Goal: Communication & Community: Answer question/provide support

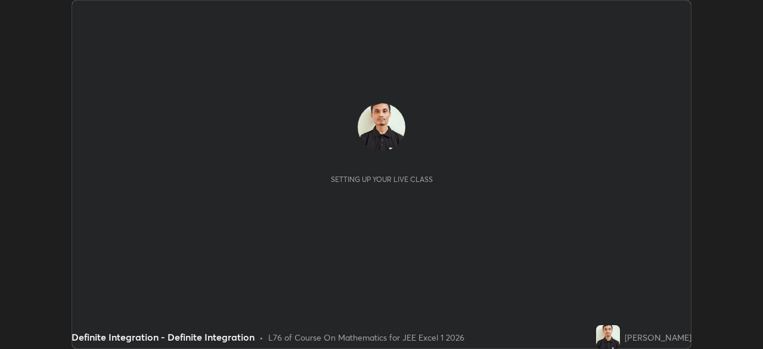
scroll to position [349, 762]
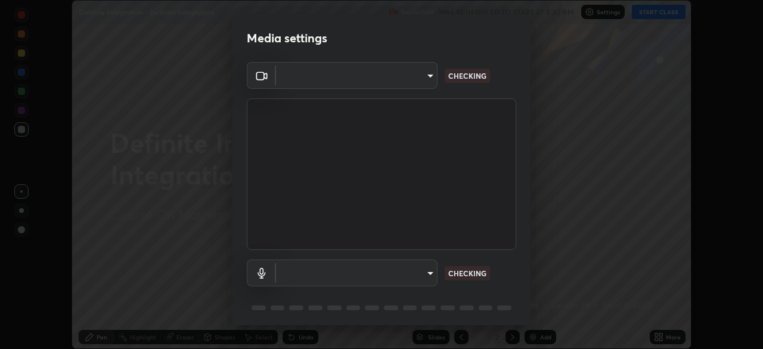
type input "b7be3d6cdc140e722cc9de4be8502babc520c6cce0c95a8ddfe4c3679804a010"
click at [425, 274] on body "Erase all Definite Integration - Definite Integration Recording WAS SCHEDULED T…" at bounding box center [381, 174] width 763 height 349
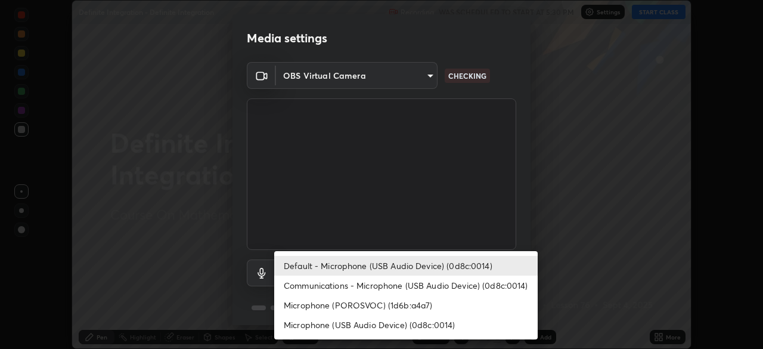
click at [444, 262] on li "Default - Microphone (USB Audio Device) (0d8c:0014)" at bounding box center [405, 266] width 263 height 20
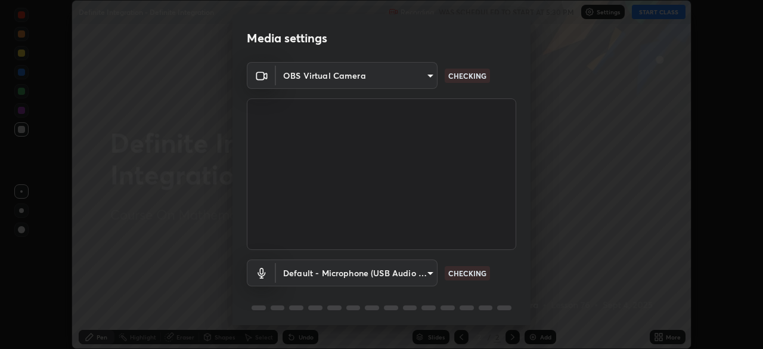
click at [508, 265] on div "Default - Microphone (USB Audio Device) (0d8c:0014) default CHECKING" at bounding box center [381, 272] width 269 height 27
click at [421, 270] on body "Erase all Definite Integration - Definite Integration Recording WAS SCHEDULED T…" at bounding box center [381, 174] width 763 height 349
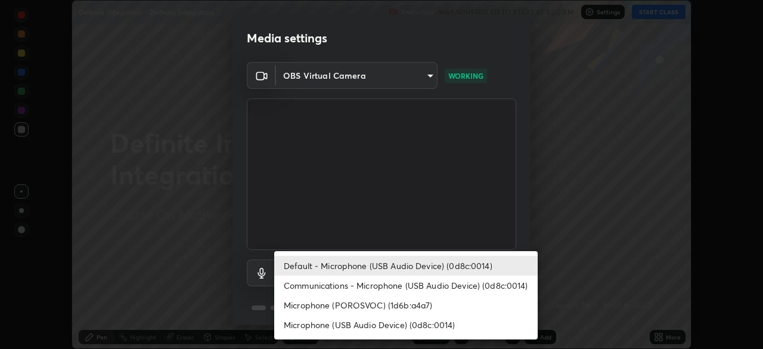
click at [442, 276] on li "Communications - Microphone (USB Audio Device) (0d8c:0014)" at bounding box center [405, 285] width 263 height 20
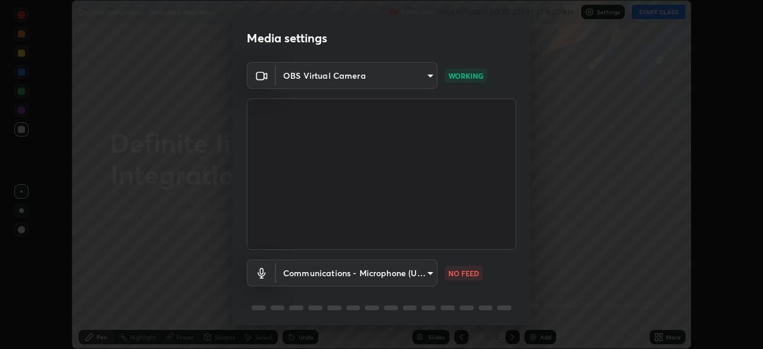
click at [428, 281] on body "Erase all Definite Integration - Definite Integration Recording WAS SCHEDULED T…" at bounding box center [381, 174] width 763 height 349
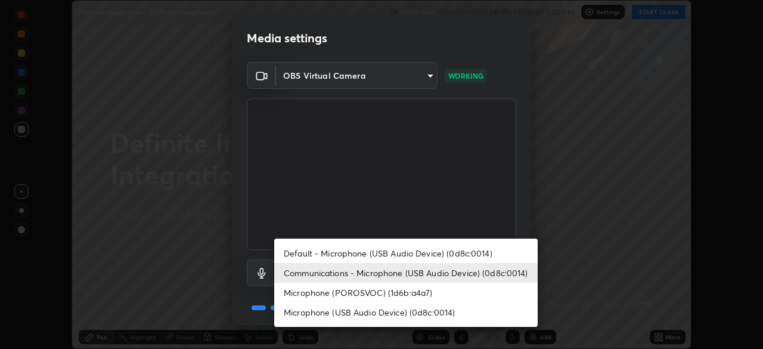
click at [442, 251] on li "Default - Microphone (USB Audio Device) (0d8c:0014)" at bounding box center [405, 253] width 263 height 20
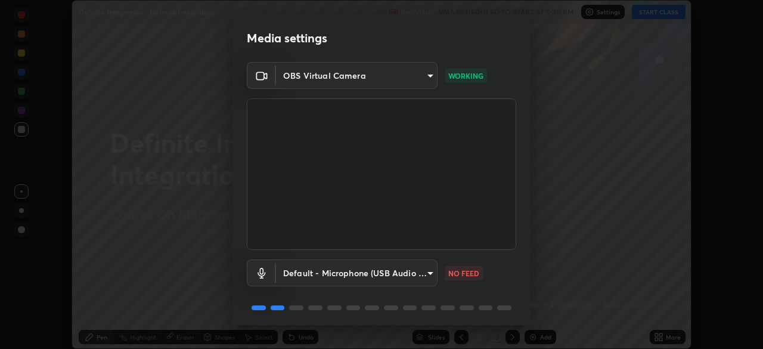
type input "default"
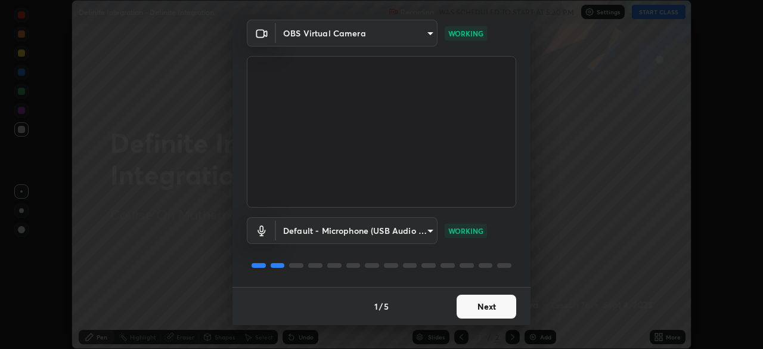
click at [489, 311] on button "Next" at bounding box center [487, 306] width 60 height 24
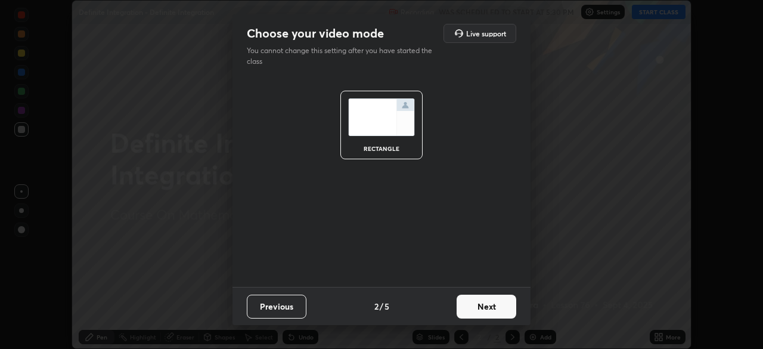
click at [491, 309] on button "Next" at bounding box center [487, 306] width 60 height 24
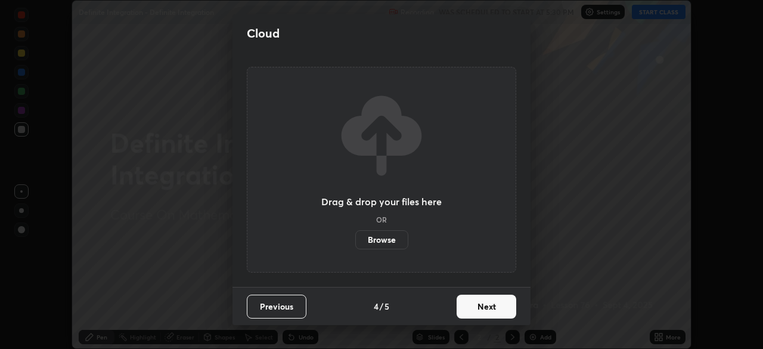
click at [489, 305] on button "Next" at bounding box center [487, 306] width 60 height 24
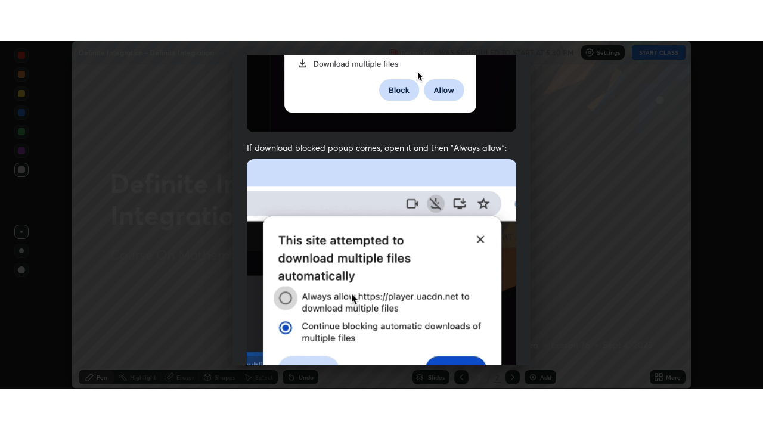
scroll to position [286, 0]
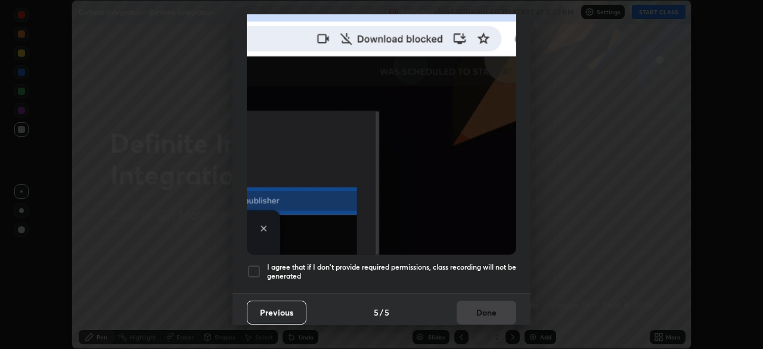
click at [464, 262] on h5 "I agree that if I don't provide required permissions, class recording will not …" at bounding box center [391, 271] width 249 height 18
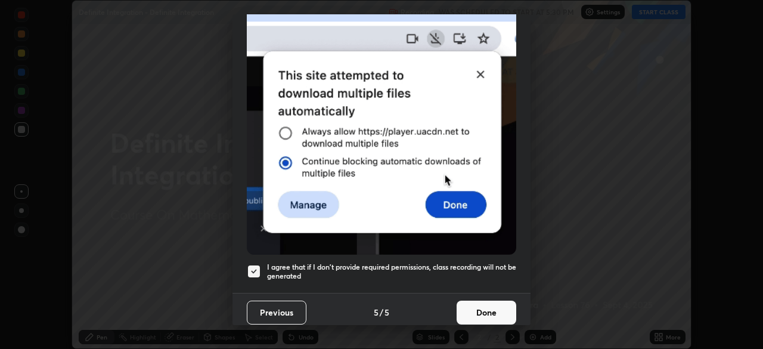
click at [469, 305] on button "Done" at bounding box center [487, 312] width 60 height 24
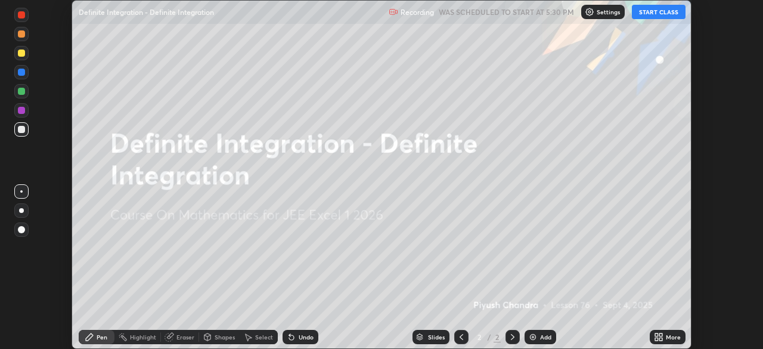
click at [671, 17] on button "START CLASS" at bounding box center [659, 12] width 54 height 14
click at [677, 334] on div "More" at bounding box center [673, 337] width 15 height 6
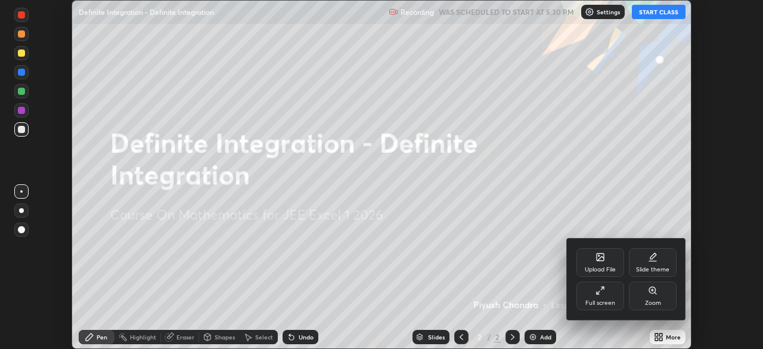
click at [613, 293] on div "Full screen" at bounding box center [600, 295] width 48 height 29
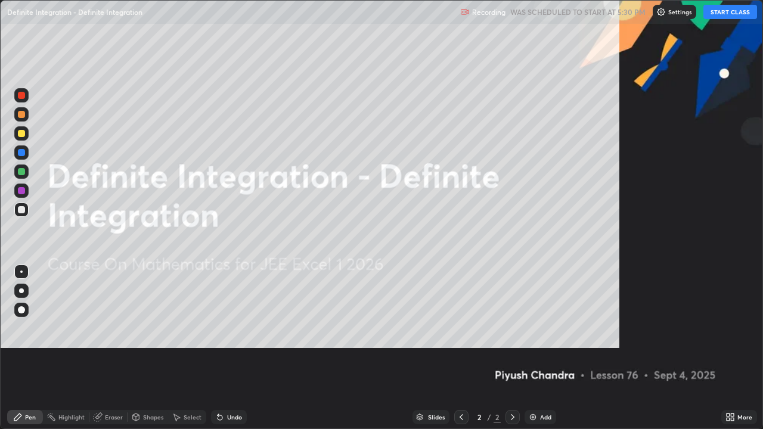
scroll to position [429, 763]
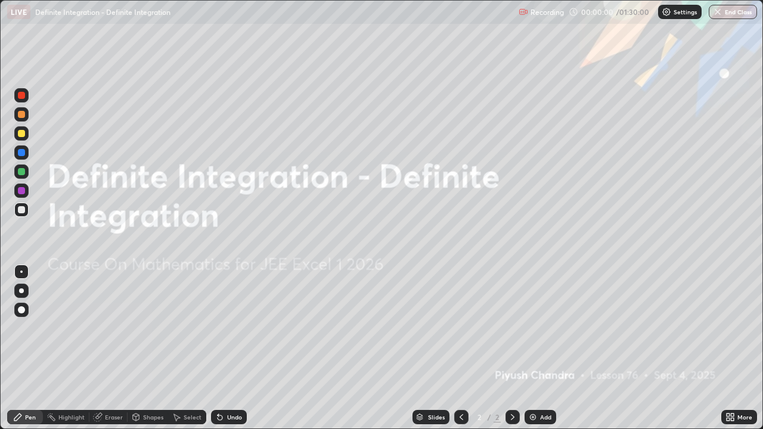
click at [547, 348] on div "Add" at bounding box center [545, 417] width 11 height 6
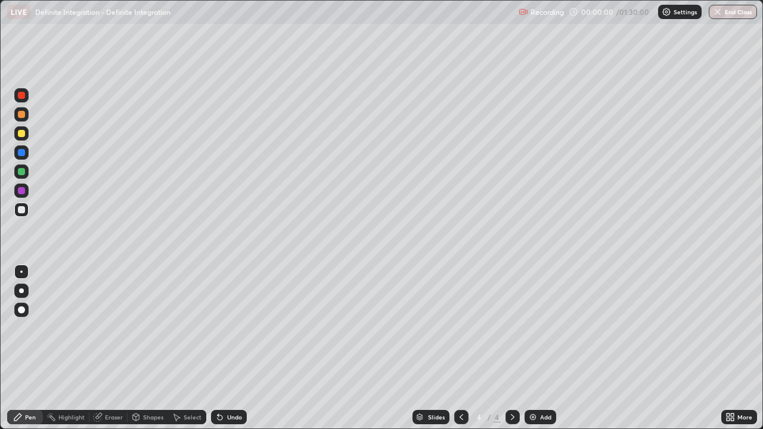
click at [547, 348] on div "Add" at bounding box center [541, 417] width 32 height 14
click at [549, 348] on div "Add" at bounding box center [541, 417] width 32 height 14
click at [553, 348] on div "Slides 5 / 5 Add" at bounding box center [484, 417] width 474 height 24
click at [548, 348] on div "Add" at bounding box center [541, 417] width 32 height 14
click at [551, 348] on div "Add" at bounding box center [541, 417] width 32 height 14
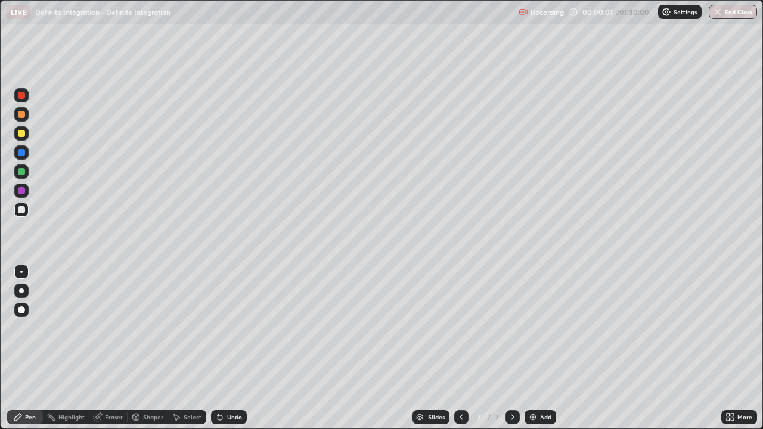
click at [553, 348] on div "Add" at bounding box center [541, 417] width 32 height 14
click at [551, 348] on div "Add" at bounding box center [541, 417] width 32 height 14
click at [550, 348] on div "Add" at bounding box center [541, 417] width 32 height 14
click at [544, 348] on div "Add" at bounding box center [545, 417] width 11 height 6
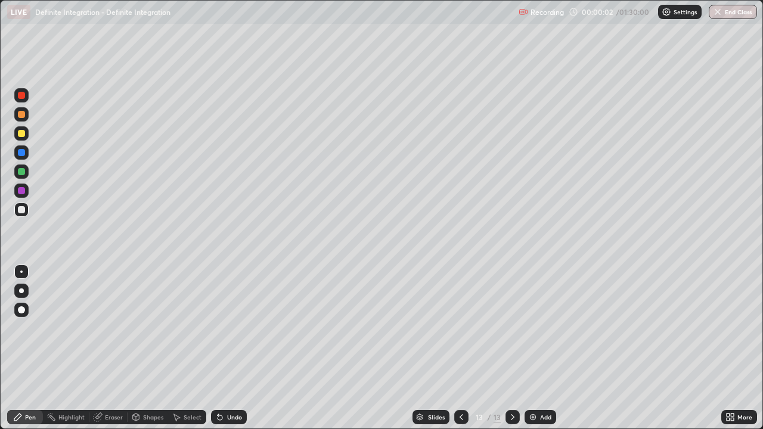
click at [460, 348] on icon at bounding box center [462, 417] width 10 height 10
click at [434, 348] on div "Slides" at bounding box center [436, 417] width 17 height 6
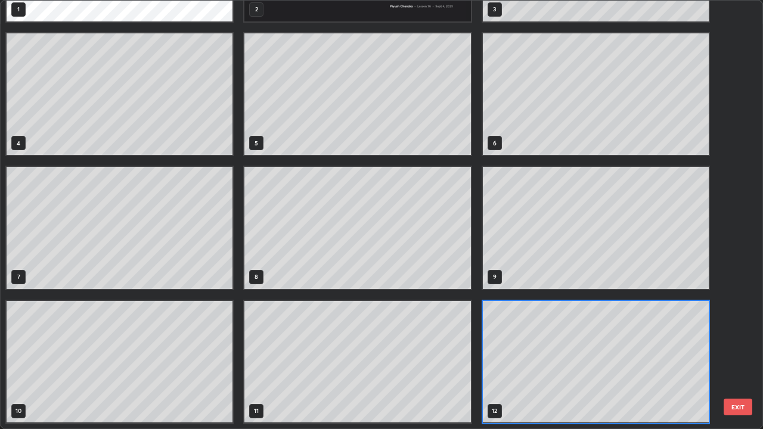
scroll to position [0, 0]
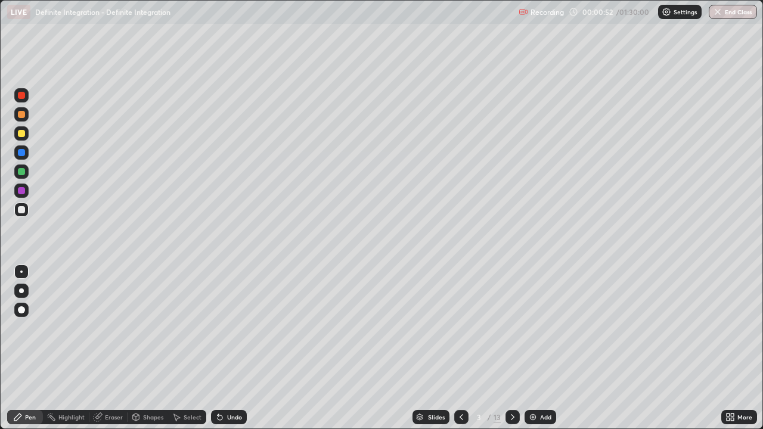
click at [22, 210] on div at bounding box center [21, 209] width 7 height 7
click at [19, 209] on div at bounding box center [21, 209] width 7 height 7
click at [229, 348] on div "Undo" at bounding box center [229, 417] width 36 height 14
click at [224, 348] on div "Undo" at bounding box center [229, 417] width 36 height 14
click at [28, 136] on div at bounding box center [21, 133] width 14 height 14
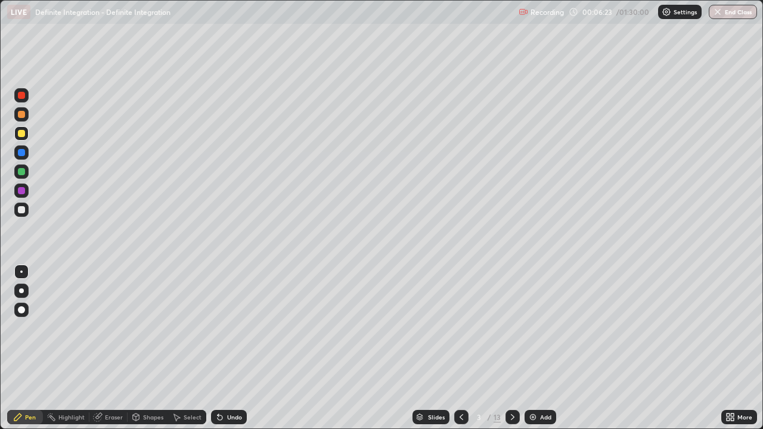
click at [20, 138] on div at bounding box center [21, 133] width 14 height 14
click at [26, 115] on div at bounding box center [21, 114] width 14 height 14
click at [188, 348] on div "Select" at bounding box center [193, 417] width 18 height 6
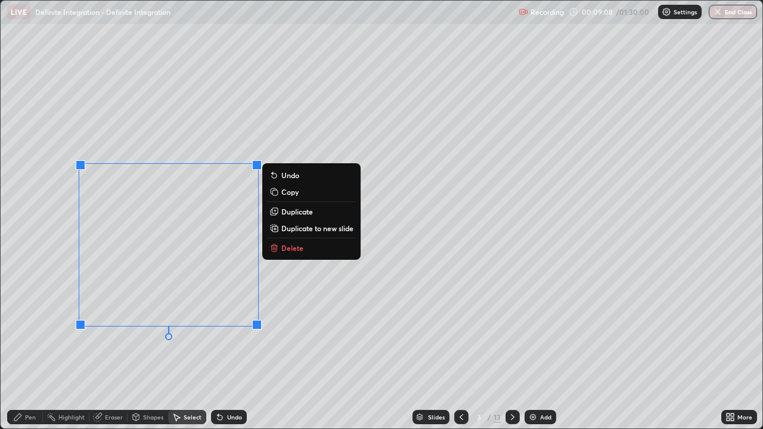
click at [305, 228] on p "Duplicate to new slide" at bounding box center [317, 229] width 72 height 10
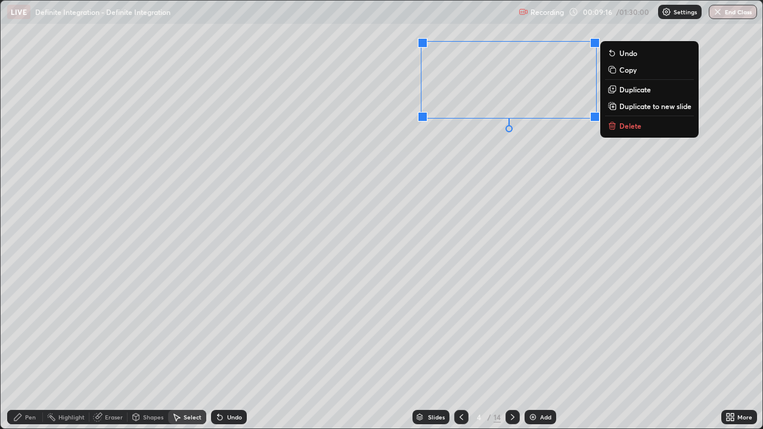
click at [35, 348] on div "Pen" at bounding box center [25, 417] width 36 height 14
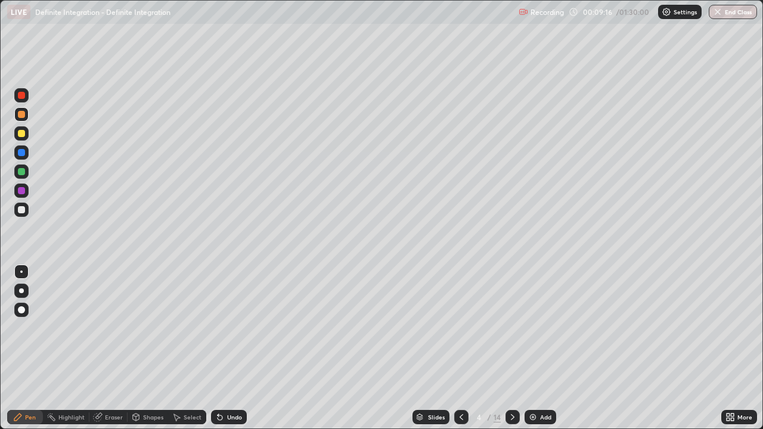
click at [22, 133] on div at bounding box center [21, 133] width 7 height 7
click at [20, 117] on div at bounding box center [21, 114] width 7 height 7
click at [20, 136] on div at bounding box center [21, 133] width 7 height 7
click at [21, 172] on div at bounding box center [21, 171] width 7 height 7
click at [21, 134] on div at bounding box center [21, 133] width 7 height 7
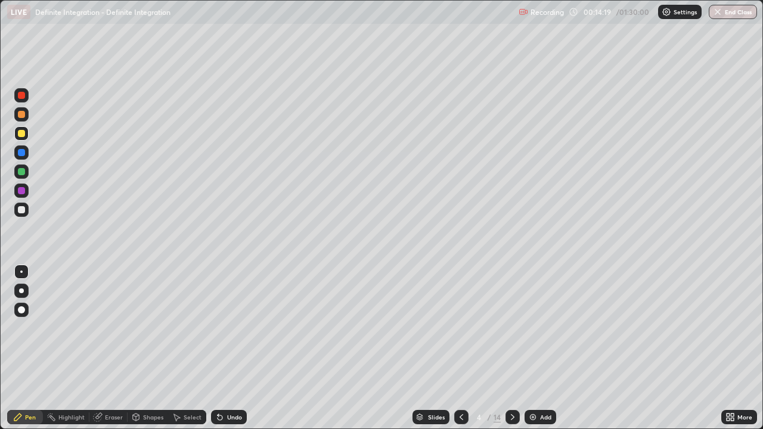
click at [23, 117] on div at bounding box center [21, 114] width 7 height 7
click at [20, 133] on div at bounding box center [21, 133] width 7 height 7
click at [227, 348] on div "Undo" at bounding box center [234, 417] width 15 height 6
click at [224, 348] on div "Undo" at bounding box center [229, 417] width 36 height 14
click at [227, 348] on div "Undo" at bounding box center [234, 417] width 15 height 6
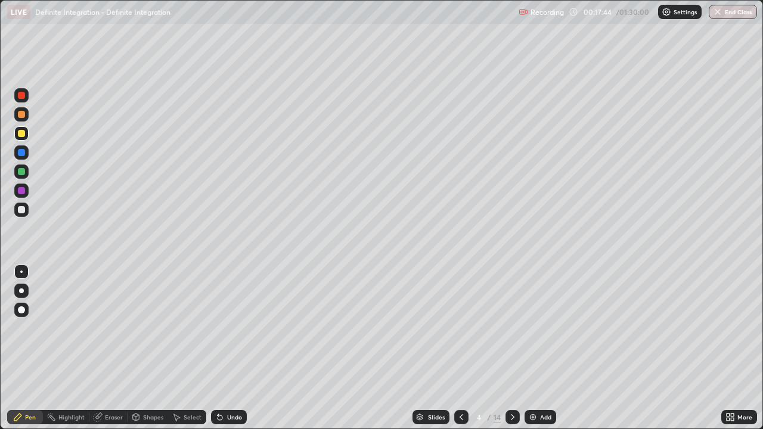
click at [228, 348] on div "Undo" at bounding box center [234, 417] width 15 height 6
click at [21, 115] on div at bounding box center [21, 114] width 7 height 7
click at [236, 348] on div "Undo" at bounding box center [234, 417] width 15 height 6
click at [234, 348] on div "Undo" at bounding box center [229, 417] width 36 height 14
click at [229, 348] on div "Undo" at bounding box center [229, 417] width 36 height 14
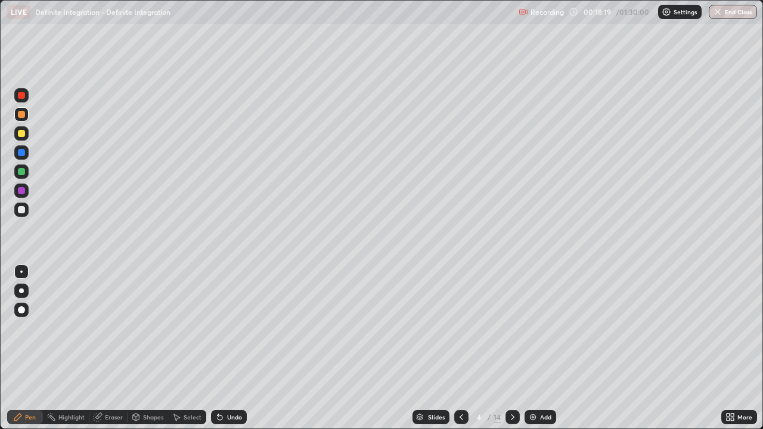
click at [26, 119] on div at bounding box center [21, 114] width 14 height 14
click at [108, 348] on div "Eraser" at bounding box center [108, 417] width 38 height 14
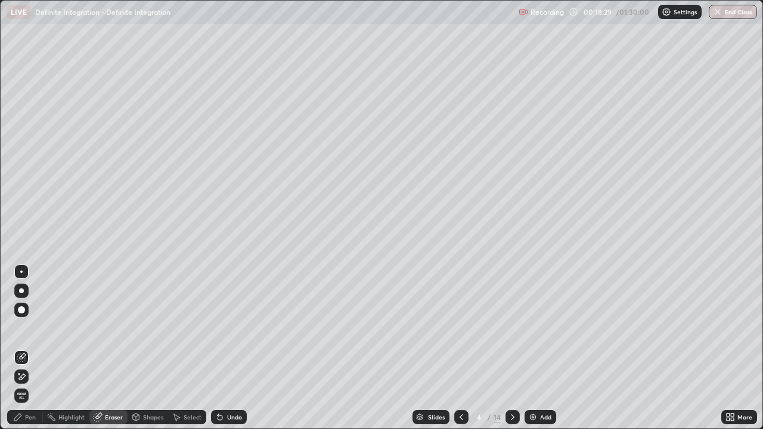
click at [35, 348] on div "Pen" at bounding box center [30, 417] width 11 height 6
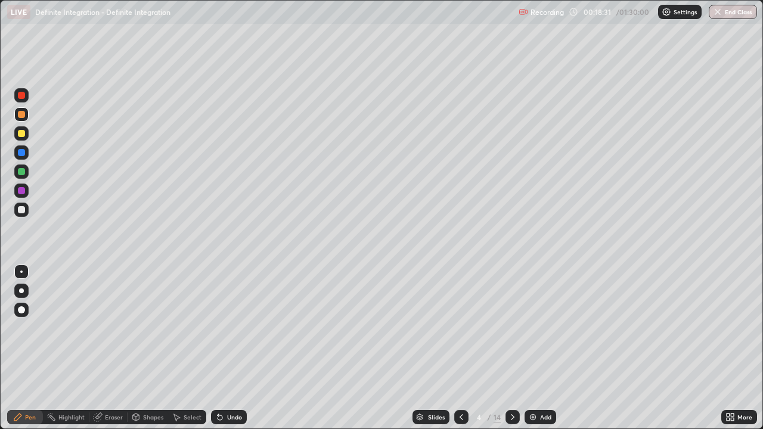
click at [115, 348] on div "Eraser" at bounding box center [114, 417] width 18 height 6
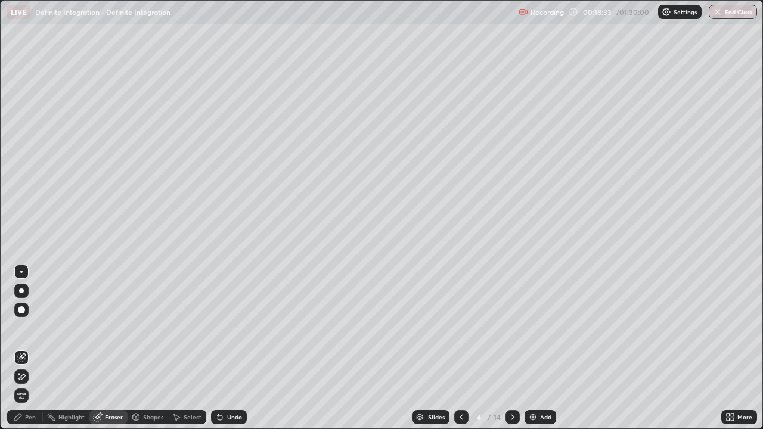
click at [30, 348] on div "Pen" at bounding box center [30, 417] width 11 height 6
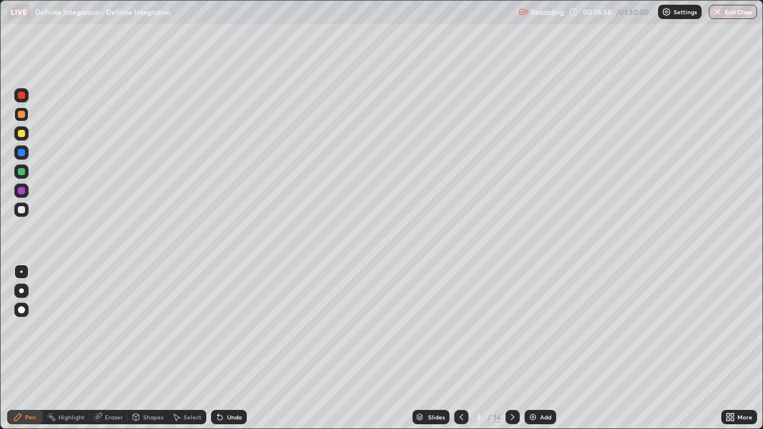
click at [21, 170] on div at bounding box center [21, 171] width 7 height 7
click at [23, 136] on div at bounding box center [21, 133] width 7 height 7
click at [240, 348] on div "Undo" at bounding box center [234, 417] width 15 height 6
click at [238, 348] on div "Undo" at bounding box center [234, 417] width 15 height 6
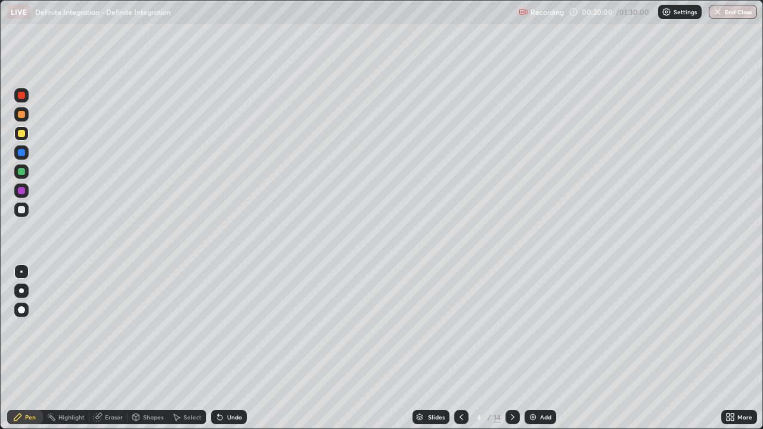
click at [240, 348] on div "Undo" at bounding box center [229, 417] width 36 height 14
click at [238, 348] on div "Undo" at bounding box center [229, 417] width 36 height 14
click at [25, 177] on div at bounding box center [21, 172] width 14 height 14
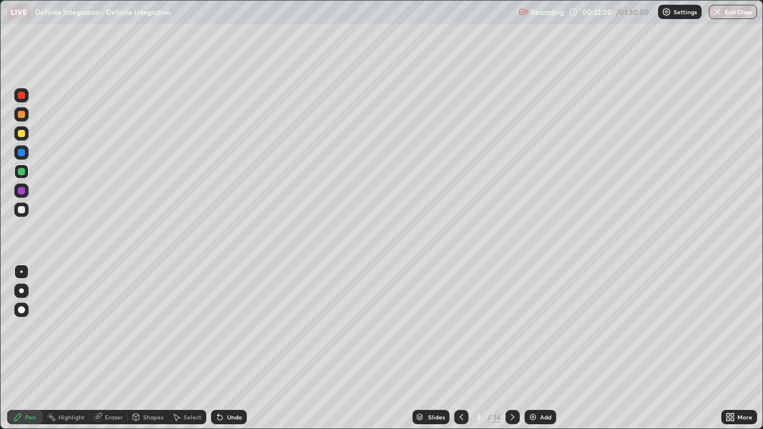
click at [188, 348] on div "Select" at bounding box center [193, 417] width 18 height 6
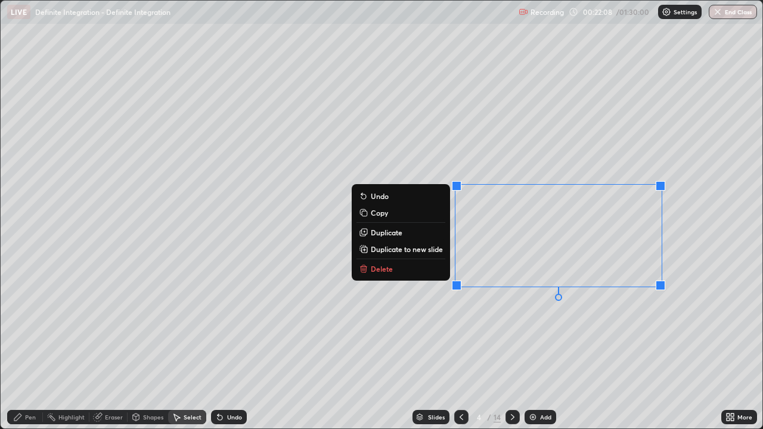
click at [421, 246] on p "Duplicate to new slide" at bounding box center [407, 249] width 72 height 10
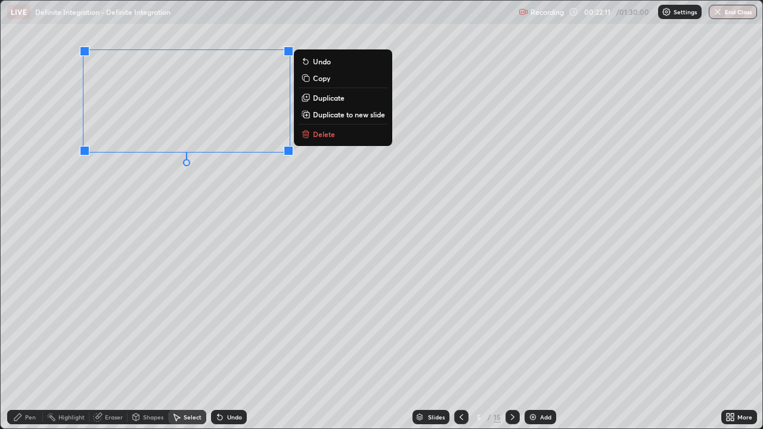
click at [194, 175] on div "0 ° Undo Copy Duplicate Duplicate to new slide Delete" at bounding box center [382, 215] width 762 height 428
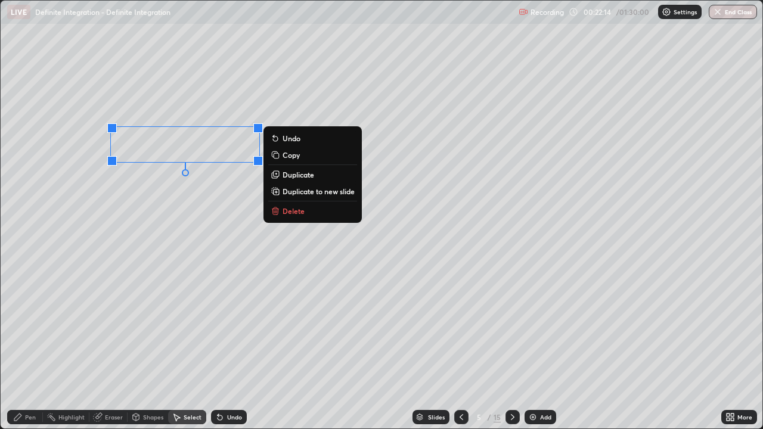
click at [37, 348] on div "Pen" at bounding box center [25, 417] width 36 height 14
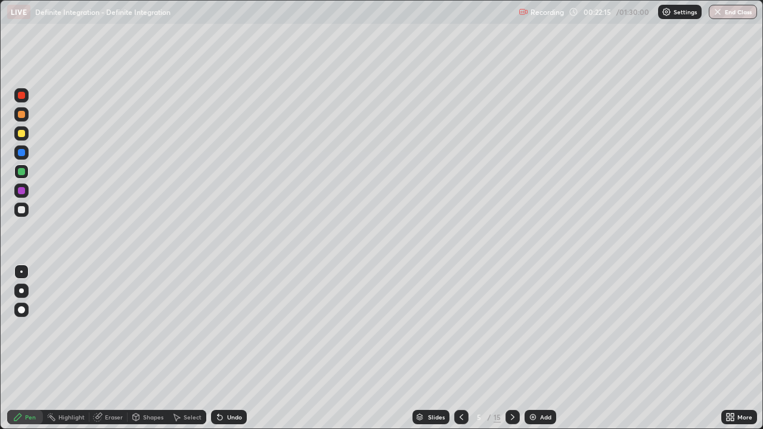
click at [24, 136] on div at bounding box center [21, 133] width 7 height 7
click at [193, 348] on div "Select" at bounding box center [187, 417] width 38 height 14
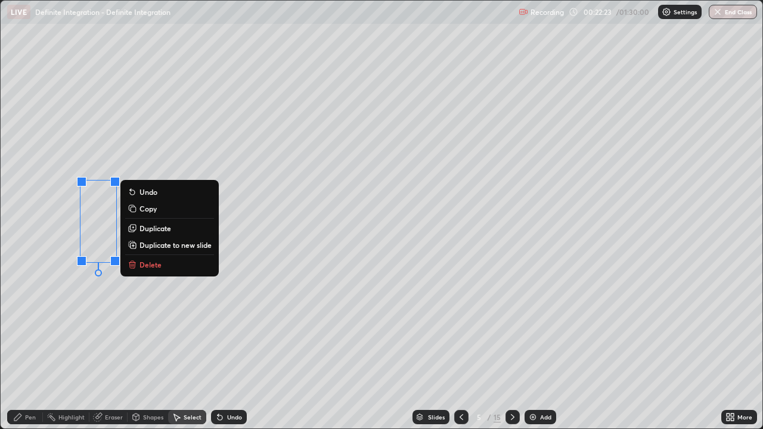
click at [163, 262] on button "Delete" at bounding box center [169, 264] width 89 height 14
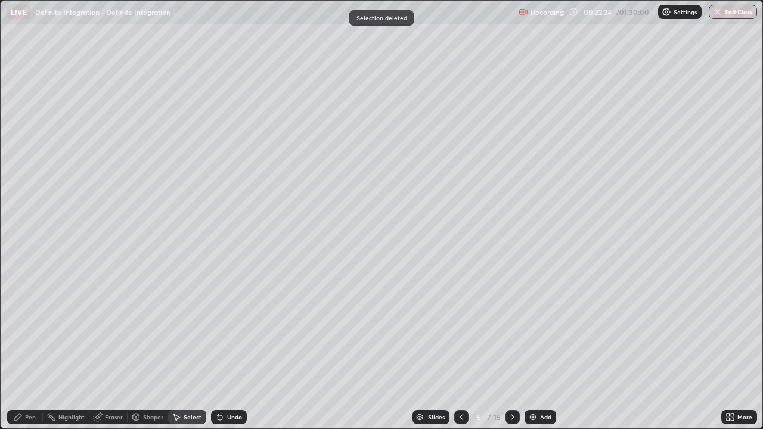
click at [27, 348] on div "Pen" at bounding box center [30, 417] width 11 height 6
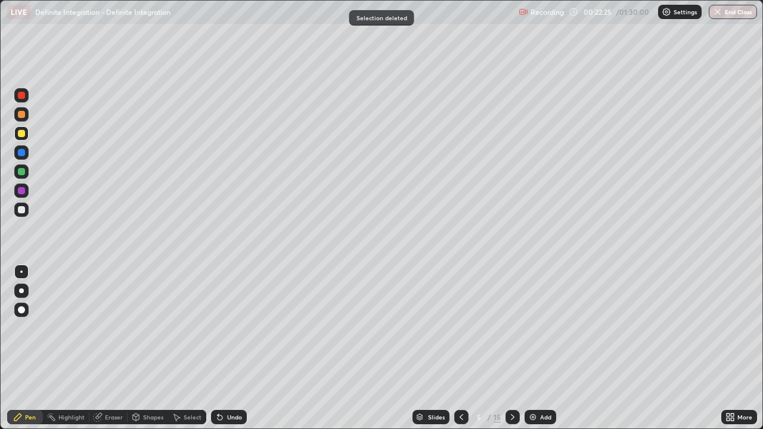
click at [23, 138] on div at bounding box center [21, 133] width 14 height 14
click at [24, 136] on div at bounding box center [21, 133] width 7 height 7
click at [24, 174] on div at bounding box center [21, 171] width 7 height 7
click at [22, 136] on div at bounding box center [21, 133] width 7 height 7
click at [24, 116] on div at bounding box center [21, 114] width 14 height 14
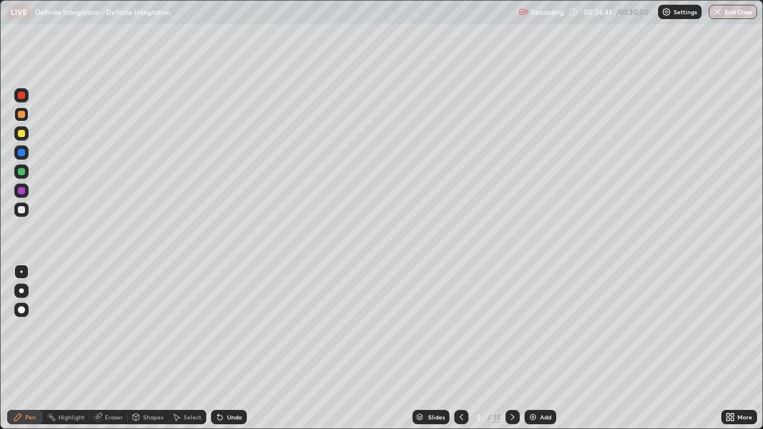
click at [229, 348] on div "Undo" at bounding box center [229, 417] width 36 height 14
click at [230, 348] on div "Undo" at bounding box center [229, 417] width 36 height 14
click at [21, 169] on div at bounding box center [21, 171] width 7 height 7
click at [26, 135] on div at bounding box center [21, 133] width 14 height 14
click at [20, 210] on div at bounding box center [21, 209] width 7 height 7
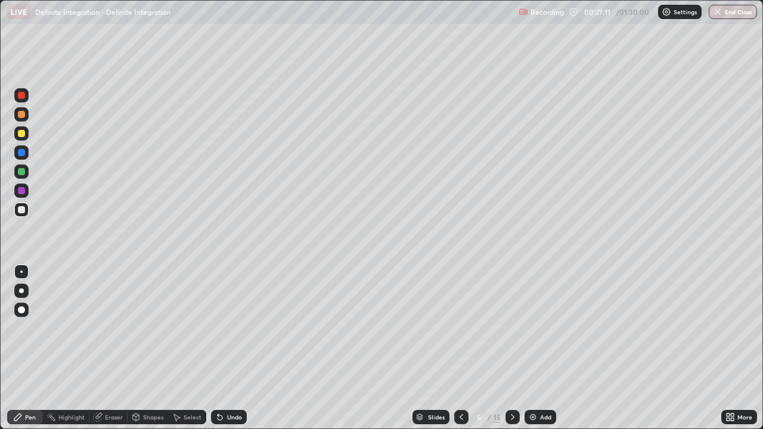
click at [460, 348] on icon at bounding box center [462, 417] width 10 height 10
click at [458, 348] on icon at bounding box center [462, 417] width 10 height 10
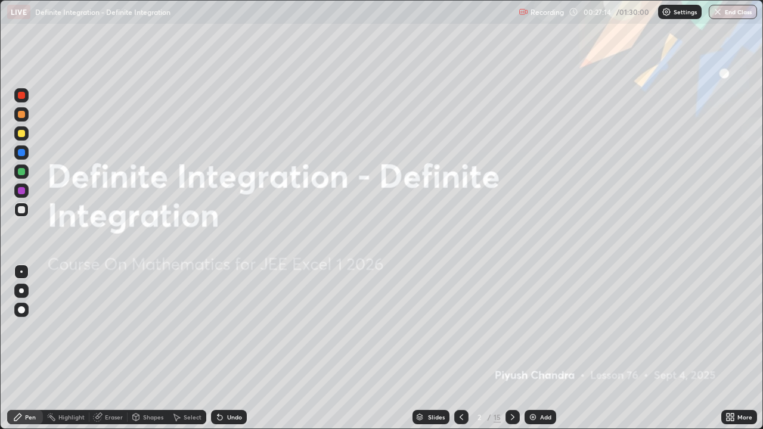
click at [511, 348] on icon at bounding box center [513, 417] width 10 height 10
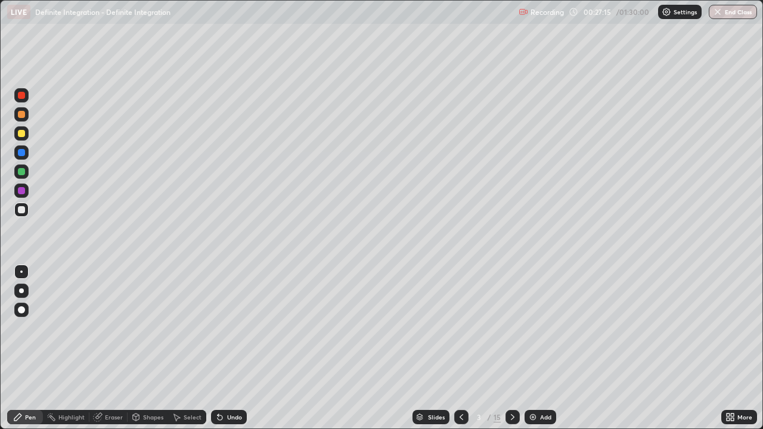
click at [197, 348] on div "Select" at bounding box center [187, 417] width 38 height 14
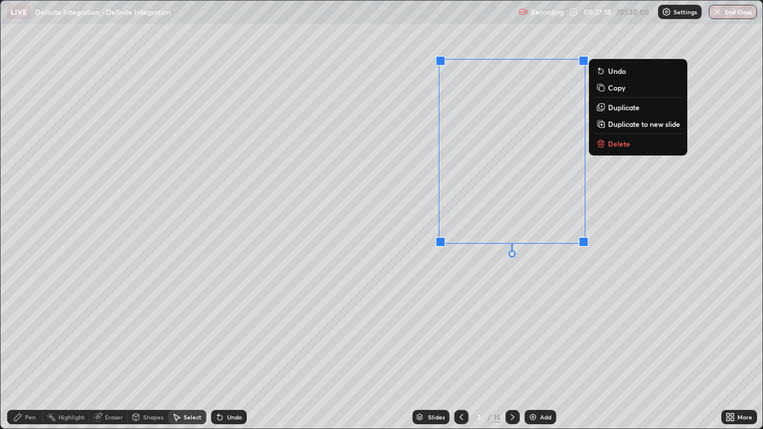
click at [622, 89] on p "Copy" at bounding box center [616, 88] width 17 height 10
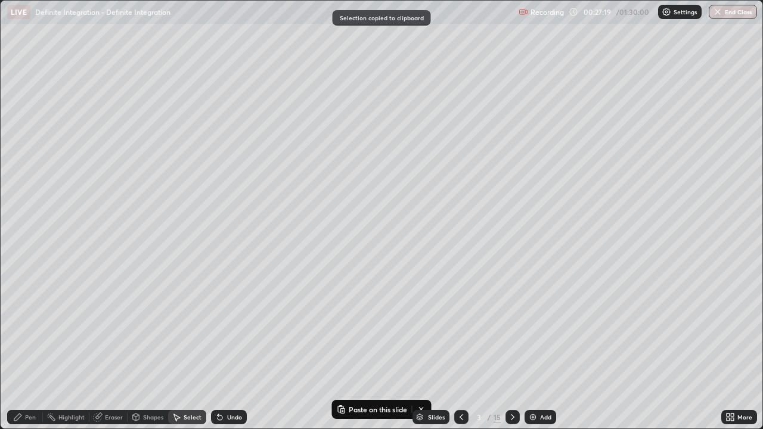
click at [526, 348] on div "Add" at bounding box center [541, 417] width 32 height 14
click at [511, 348] on icon at bounding box center [513, 417] width 10 height 10
click at [508, 348] on icon at bounding box center [513, 417] width 10 height 10
click at [404, 185] on div "0 ° Undo Copy Paste here Duplicate Duplicate to new slide Delete" at bounding box center [382, 215] width 762 height 428
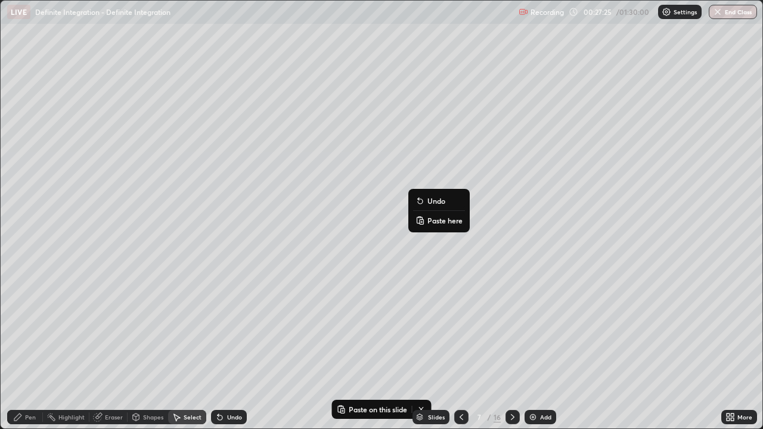
click at [429, 222] on p "Paste here" at bounding box center [444, 221] width 35 height 10
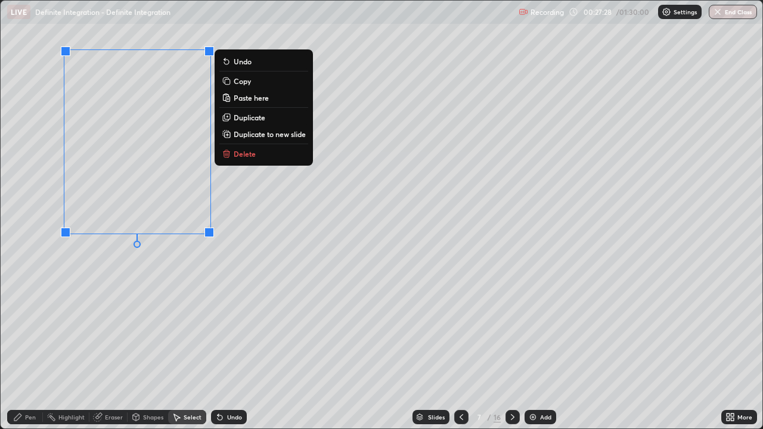
click at [135, 268] on div "0 ° Undo Copy Paste here Duplicate Duplicate to new slide Delete" at bounding box center [382, 215] width 762 height 428
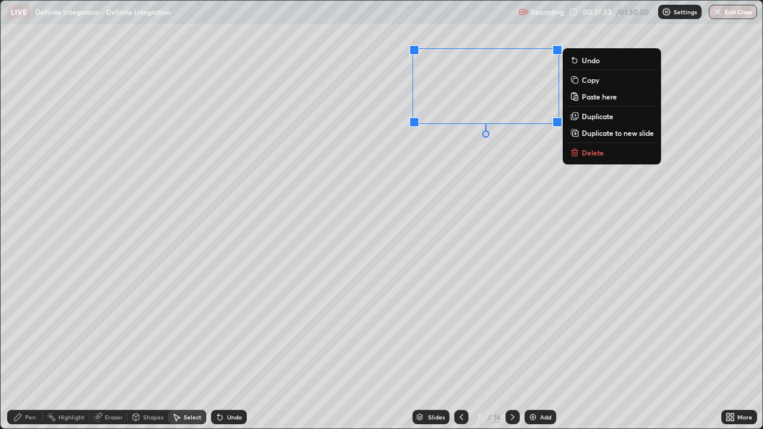
click at [35, 348] on div "Pen" at bounding box center [30, 417] width 11 height 6
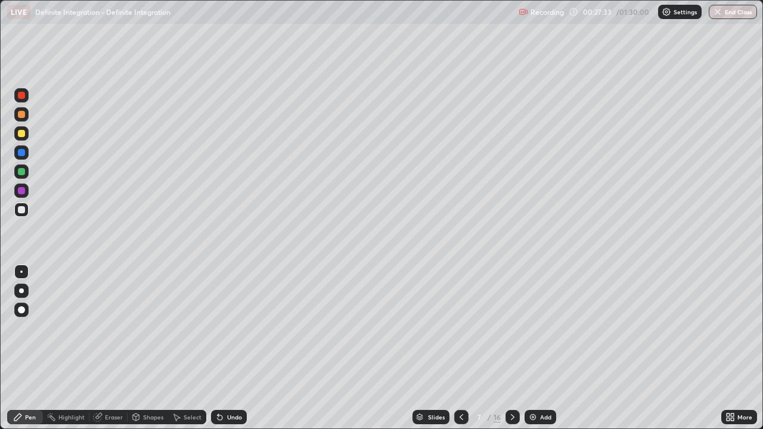
click at [24, 206] on div at bounding box center [21, 210] width 14 height 14
click at [23, 210] on div at bounding box center [21, 209] width 7 height 7
click at [20, 210] on div at bounding box center [21, 209] width 7 height 7
click at [112, 348] on div "Eraser" at bounding box center [114, 417] width 18 height 6
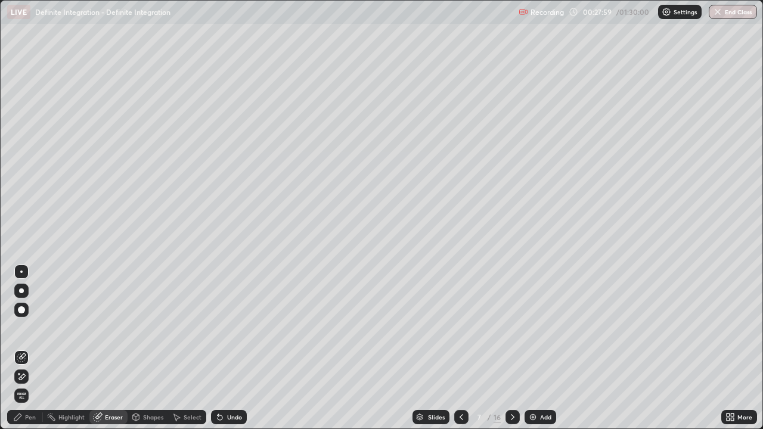
click at [32, 348] on div "Pen" at bounding box center [25, 417] width 36 height 14
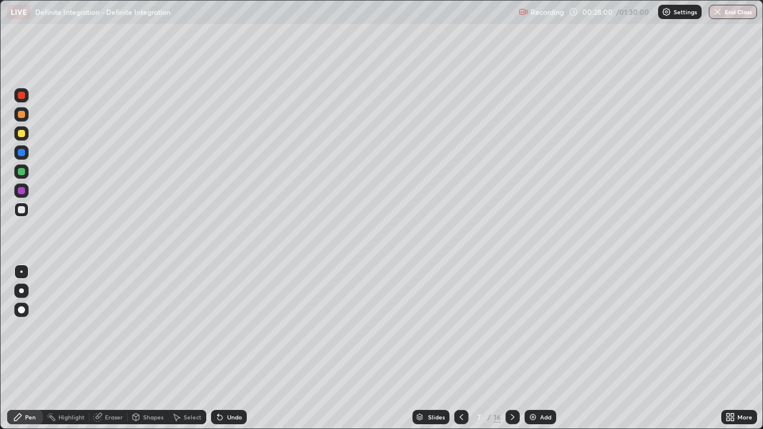
click at [19, 210] on div at bounding box center [21, 209] width 7 height 7
click at [22, 136] on div at bounding box center [21, 133] width 7 height 7
click at [23, 138] on div at bounding box center [21, 133] width 14 height 14
click at [24, 171] on div at bounding box center [21, 171] width 7 height 7
click at [19, 117] on div at bounding box center [21, 114] width 7 height 7
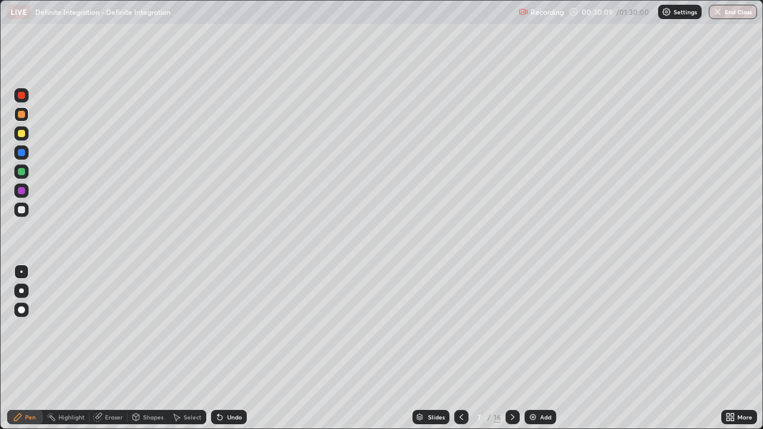
click at [23, 133] on div at bounding box center [21, 133] width 7 height 7
click at [237, 348] on div "Undo" at bounding box center [234, 417] width 15 height 6
click at [17, 211] on div at bounding box center [21, 210] width 14 height 14
click at [22, 210] on div at bounding box center [21, 209] width 7 height 7
click at [23, 132] on div at bounding box center [21, 133] width 7 height 7
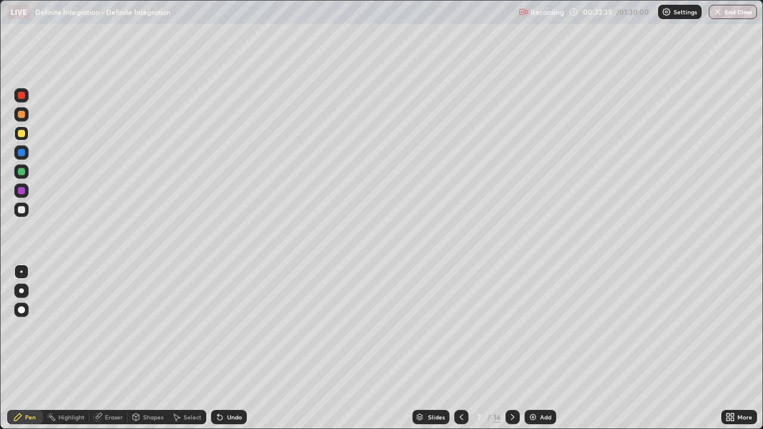
click at [232, 348] on div "Undo" at bounding box center [229, 417] width 36 height 14
click at [28, 210] on div at bounding box center [21, 210] width 14 height 14
click at [20, 209] on div at bounding box center [21, 209] width 7 height 7
click at [511, 348] on icon at bounding box center [513, 417] width 10 height 10
click at [595, 348] on div "Slides 8 / 16 Add" at bounding box center [484, 417] width 474 height 24
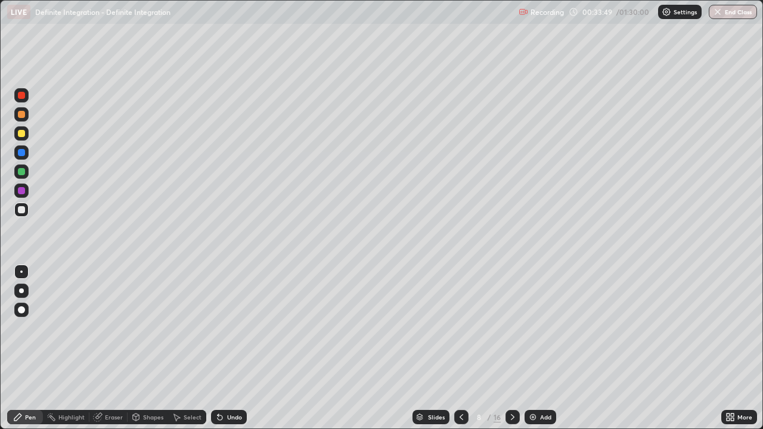
click at [22, 214] on div at bounding box center [21, 210] width 14 height 14
click at [23, 209] on div at bounding box center [21, 209] width 7 height 7
click at [26, 213] on div at bounding box center [21, 210] width 14 height 14
click at [22, 134] on div at bounding box center [21, 133] width 7 height 7
click at [21, 209] on div at bounding box center [21, 209] width 7 height 7
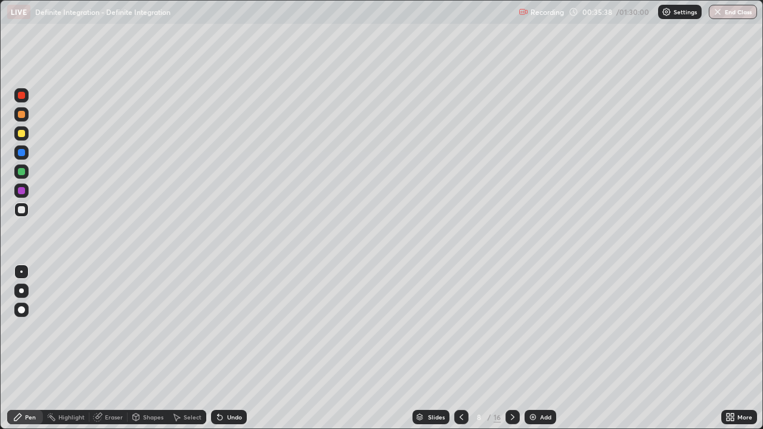
click at [108, 348] on div "Eraser" at bounding box center [114, 417] width 18 height 6
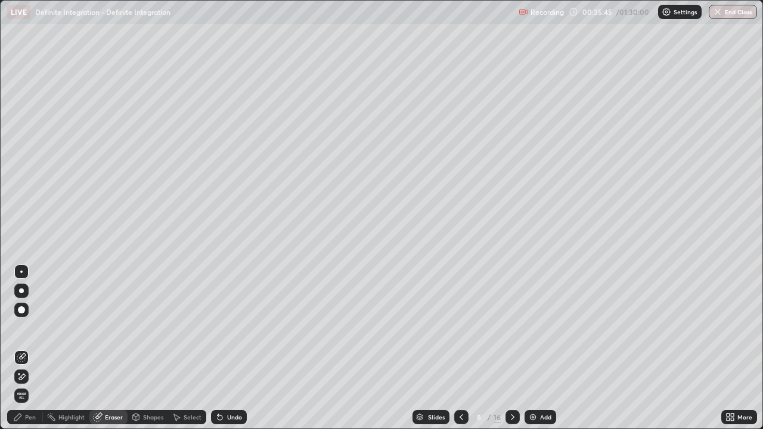
click at [230, 348] on div "Undo" at bounding box center [229, 417] width 36 height 14
click at [232, 348] on div "Undo" at bounding box center [234, 417] width 15 height 6
click at [238, 348] on div "Undo" at bounding box center [229, 417] width 36 height 14
click at [17, 348] on icon at bounding box center [17, 417] width 7 height 7
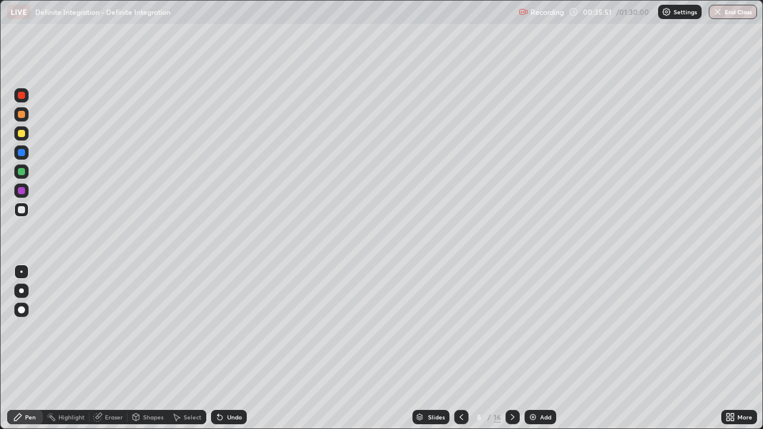
click at [21, 134] on div at bounding box center [21, 133] width 7 height 7
click at [21, 170] on div at bounding box center [21, 171] width 7 height 7
click at [234, 348] on div "Undo" at bounding box center [234, 417] width 15 height 6
click at [23, 208] on div at bounding box center [21, 209] width 7 height 7
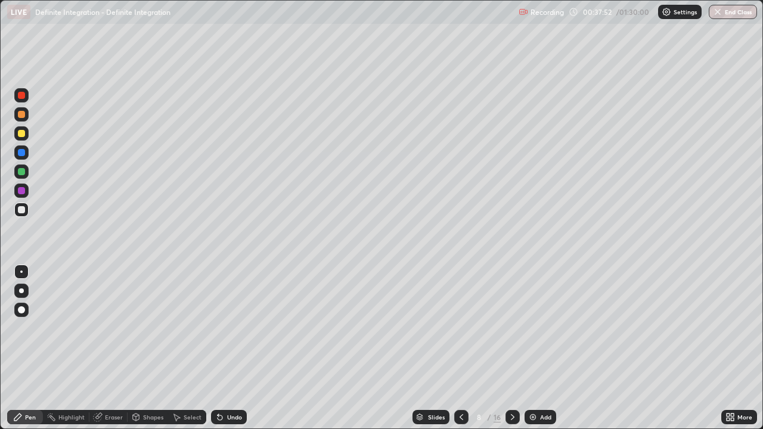
click at [510, 348] on icon at bounding box center [513, 417] width 10 height 10
click at [20, 210] on div at bounding box center [21, 209] width 7 height 7
click at [27, 206] on div at bounding box center [21, 210] width 14 height 14
click at [26, 136] on div at bounding box center [21, 133] width 14 height 14
click at [236, 348] on div "Undo" at bounding box center [234, 417] width 15 height 6
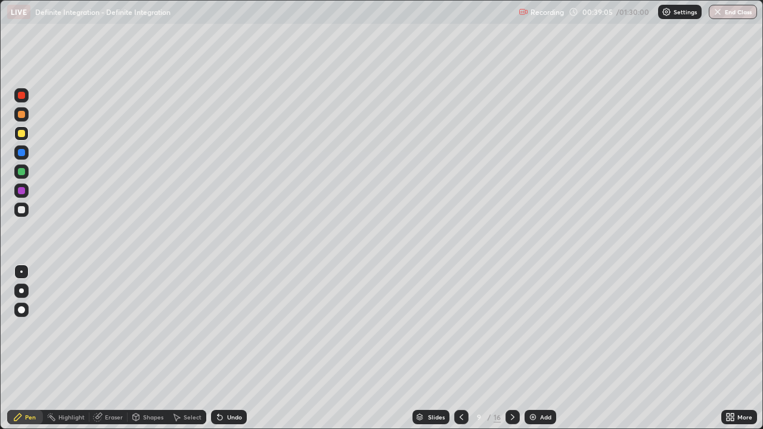
click at [235, 348] on div "Undo" at bounding box center [234, 417] width 15 height 6
click at [24, 210] on div at bounding box center [21, 209] width 7 height 7
click at [21, 115] on div at bounding box center [21, 114] width 7 height 7
click at [22, 115] on div at bounding box center [21, 114] width 7 height 7
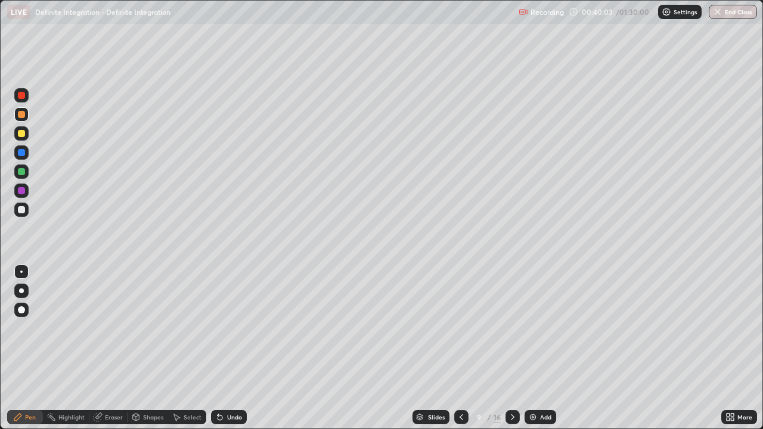
click at [223, 348] on div "Undo" at bounding box center [229, 417] width 36 height 14
click at [21, 173] on div at bounding box center [21, 171] width 7 height 7
click at [24, 171] on div at bounding box center [21, 171] width 7 height 7
click at [241, 348] on div "Undo" at bounding box center [229, 417] width 36 height 14
click at [237, 348] on div "Undo" at bounding box center [229, 417] width 36 height 14
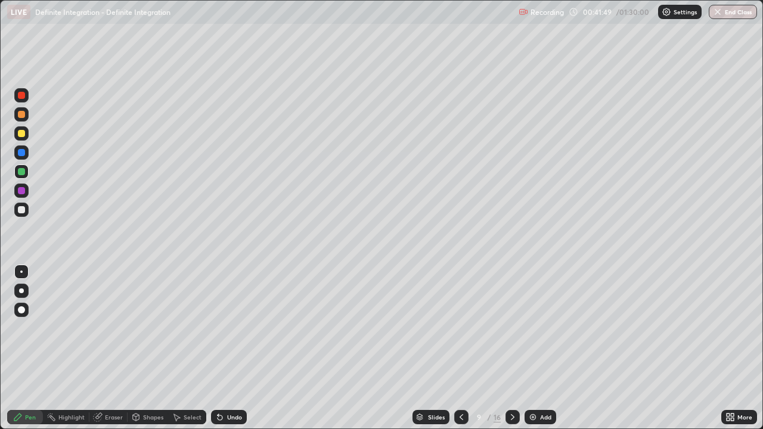
click at [25, 215] on div at bounding box center [21, 210] width 14 height 14
click at [21, 135] on div at bounding box center [21, 133] width 7 height 7
click at [23, 212] on div at bounding box center [21, 209] width 7 height 7
click at [231, 348] on div "Undo" at bounding box center [229, 417] width 36 height 14
click at [228, 348] on div "Undo" at bounding box center [229, 417] width 36 height 14
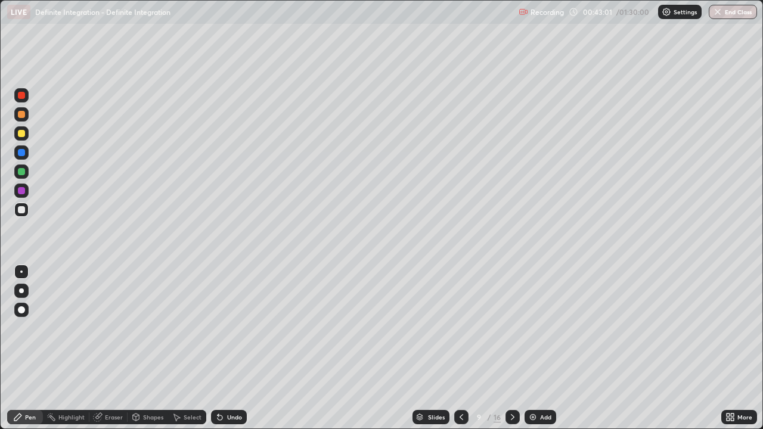
click at [21, 134] on div at bounding box center [21, 133] width 7 height 7
click at [19, 213] on div at bounding box center [21, 209] width 7 height 7
click at [231, 348] on div "Undo" at bounding box center [229, 417] width 36 height 14
click at [27, 173] on div at bounding box center [21, 172] width 14 height 14
click at [23, 128] on div at bounding box center [21, 133] width 14 height 14
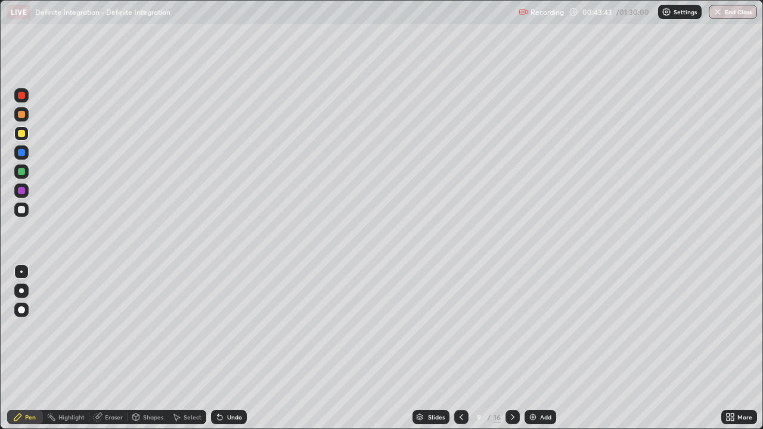
click at [21, 209] on div at bounding box center [21, 209] width 7 height 7
click at [21, 210] on div at bounding box center [21, 209] width 7 height 7
click at [510, 348] on icon at bounding box center [513, 417] width 10 height 10
click at [28, 205] on div at bounding box center [21, 209] width 14 height 19
click at [20, 135] on div at bounding box center [21, 133] width 7 height 7
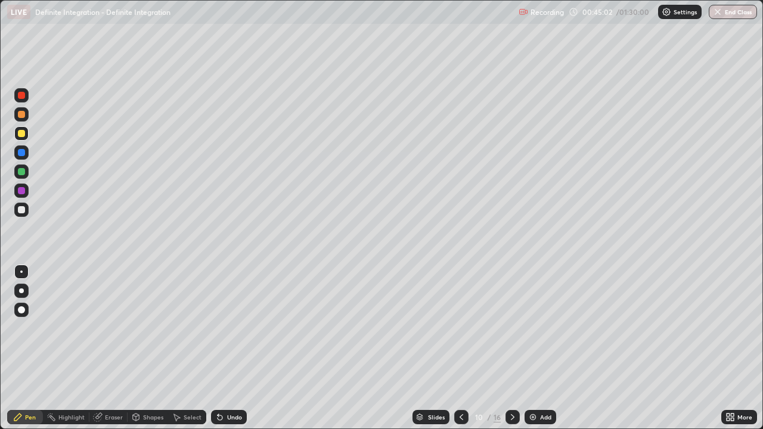
click at [22, 210] on div at bounding box center [21, 209] width 7 height 7
click at [21, 210] on div at bounding box center [21, 209] width 7 height 7
click at [237, 348] on div "Undo" at bounding box center [234, 417] width 15 height 6
click at [193, 348] on div "Select" at bounding box center [193, 417] width 18 height 6
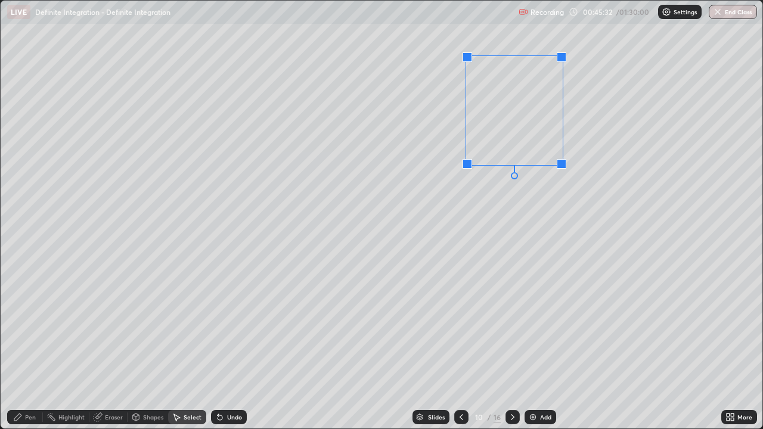
click at [561, 170] on div "0 ° Undo Copy Paste here Duplicate Duplicate to new slide Delete" at bounding box center [382, 215] width 762 height 428
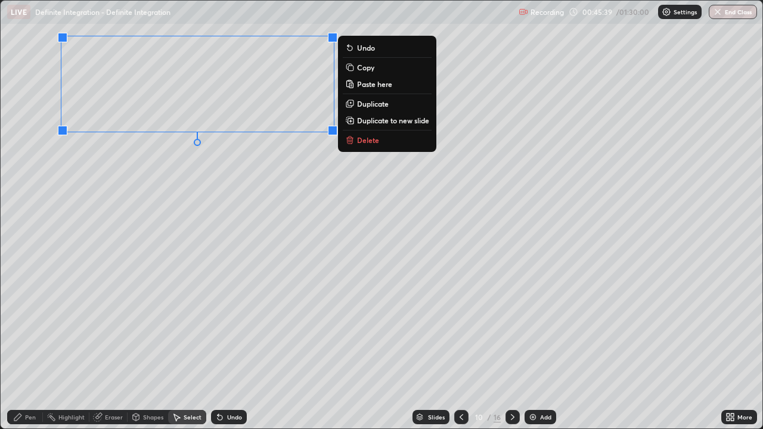
click at [27, 348] on div "Pen" at bounding box center [30, 417] width 11 height 6
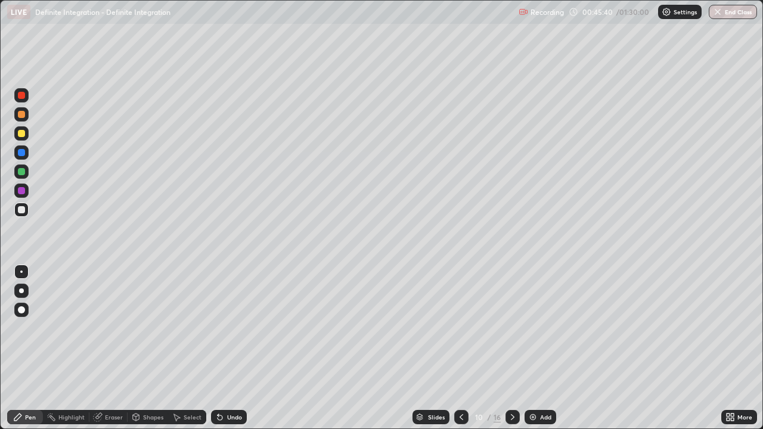
click at [23, 210] on div at bounding box center [21, 209] width 7 height 7
click at [22, 134] on div at bounding box center [21, 133] width 7 height 7
click at [27, 209] on div at bounding box center [21, 210] width 14 height 14
click at [20, 136] on div at bounding box center [21, 133] width 7 height 7
click at [21, 211] on div at bounding box center [21, 209] width 7 height 7
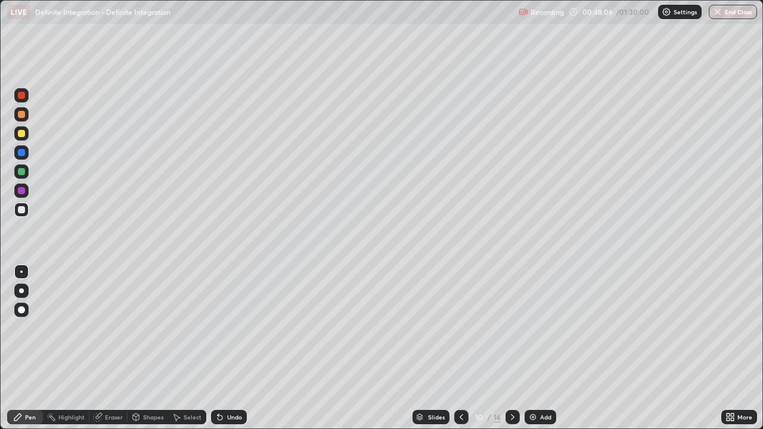
click at [191, 348] on div "Select" at bounding box center [193, 417] width 18 height 6
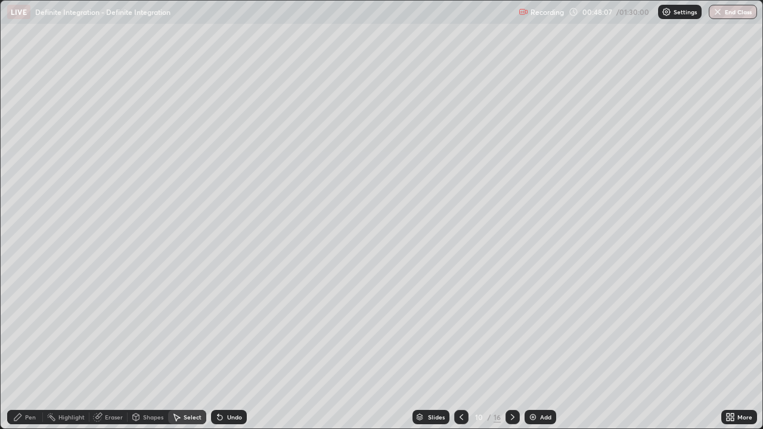
click at [511, 348] on icon at bounding box center [513, 417] width 10 height 10
click at [31, 348] on div "Pen" at bounding box center [30, 417] width 11 height 6
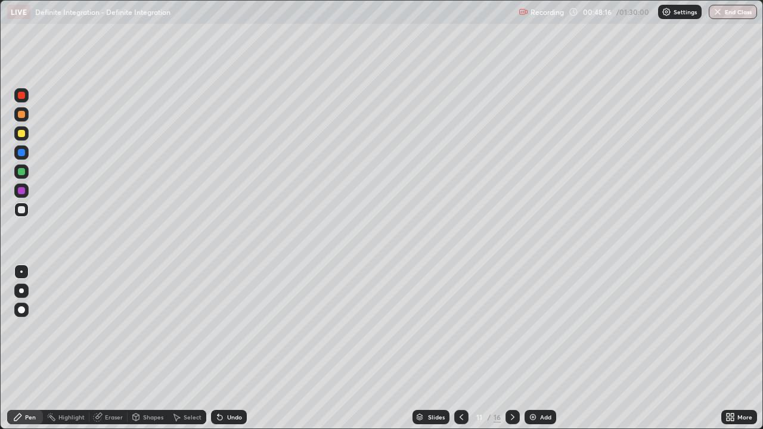
click at [237, 348] on div "Undo" at bounding box center [229, 417] width 36 height 14
click at [243, 348] on div "Undo" at bounding box center [229, 417] width 36 height 14
click at [461, 348] on icon at bounding box center [462, 417] width 4 height 6
click at [193, 348] on div "Select" at bounding box center [193, 417] width 18 height 6
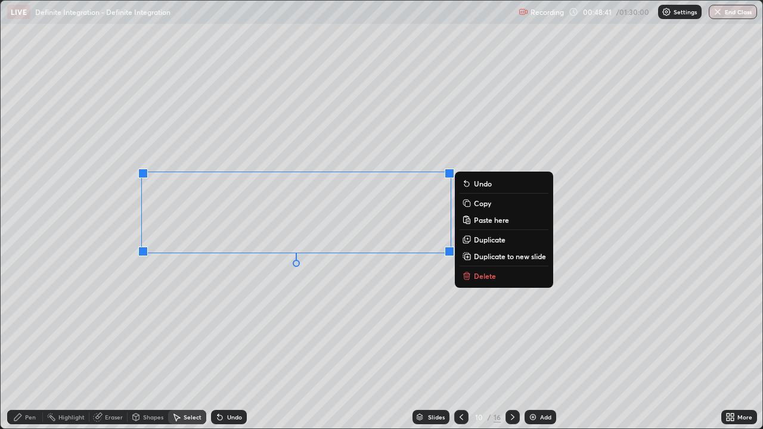
click at [473, 202] on button "Copy" at bounding box center [504, 203] width 89 height 14
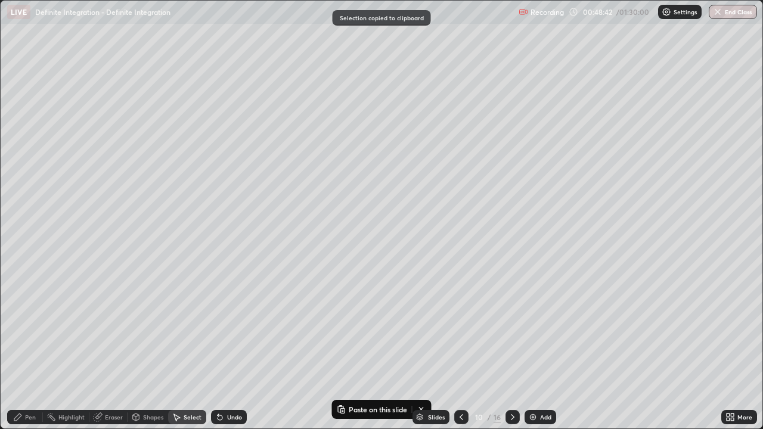
click at [511, 348] on icon at bounding box center [513, 417] width 10 height 10
click at [257, 131] on div "0 ° Undo Copy Paste here Duplicate Duplicate to new slide Delete" at bounding box center [382, 215] width 762 height 428
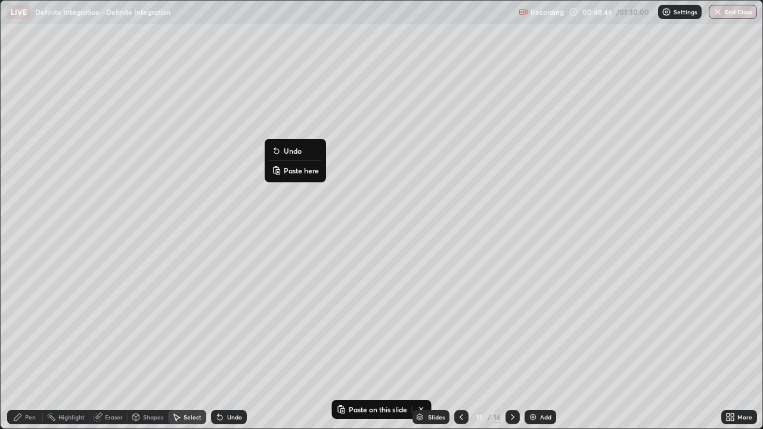
click at [294, 170] on p "Paste here" at bounding box center [301, 171] width 35 height 10
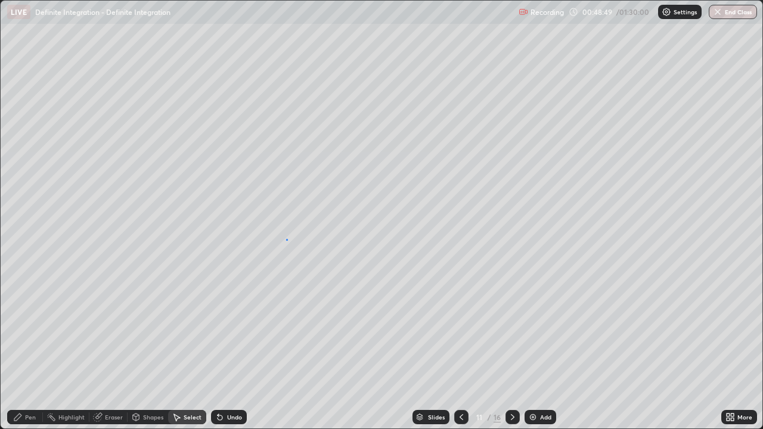
click at [286, 239] on div "0 ° Undo Copy Paste here Duplicate Duplicate to new slide Delete" at bounding box center [382, 215] width 762 height 428
click at [460, 348] on icon at bounding box center [462, 417] width 10 height 10
click at [35, 348] on div "Pen" at bounding box center [25, 417] width 36 height 14
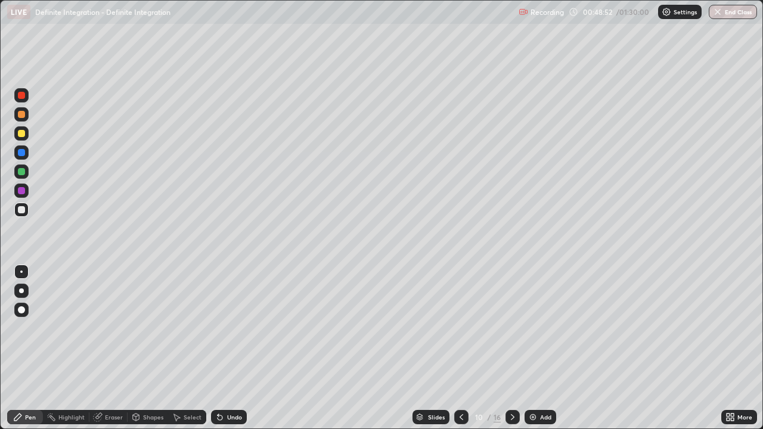
click at [21, 134] on div at bounding box center [21, 133] width 7 height 7
click at [25, 138] on div at bounding box center [21, 133] width 14 height 14
click at [22, 114] on div at bounding box center [21, 114] width 7 height 7
click at [19, 134] on div at bounding box center [21, 133] width 7 height 7
click at [21, 134] on div at bounding box center [21, 133] width 7 height 7
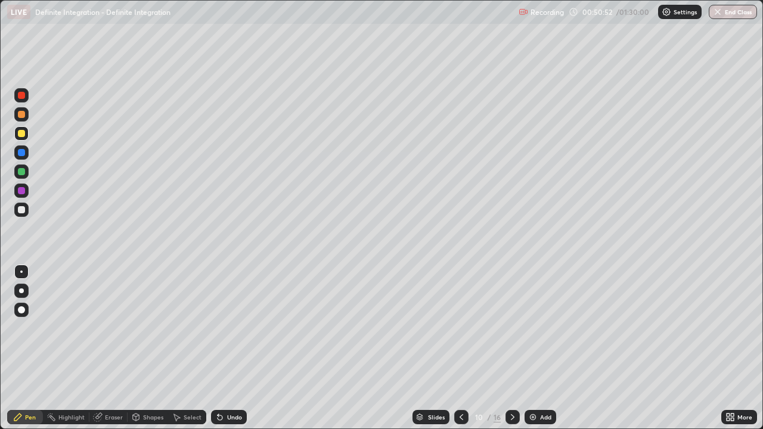
click at [22, 170] on div at bounding box center [21, 171] width 7 height 7
click at [510, 348] on icon at bounding box center [513, 417] width 10 height 10
click at [23, 134] on div at bounding box center [21, 133] width 7 height 7
click at [20, 140] on div at bounding box center [21, 133] width 14 height 14
click at [22, 114] on div at bounding box center [21, 114] width 7 height 7
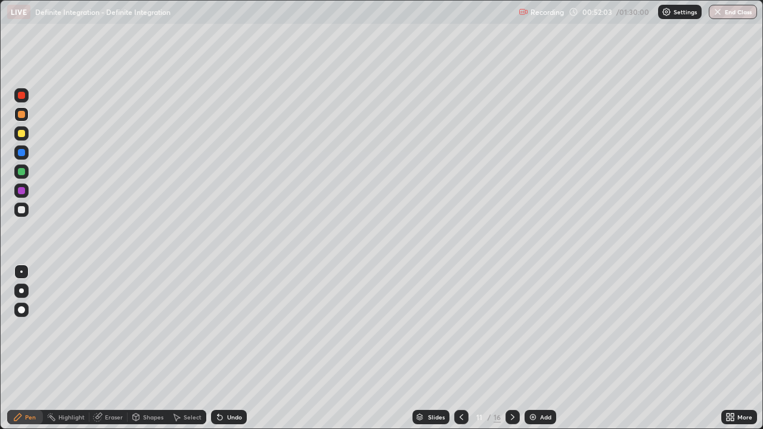
click at [22, 166] on div at bounding box center [21, 172] width 14 height 14
click at [235, 348] on div "Undo" at bounding box center [229, 417] width 36 height 14
click at [239, 348] on div "Undo" at bounding box center [234, 417] width 15 height 6
click at [238, 348] on div "Undo" at bounding box center [229, 417] width 36 height 14
click at [26, 115] on div at bounding box center [21, 114] width 14 height 14
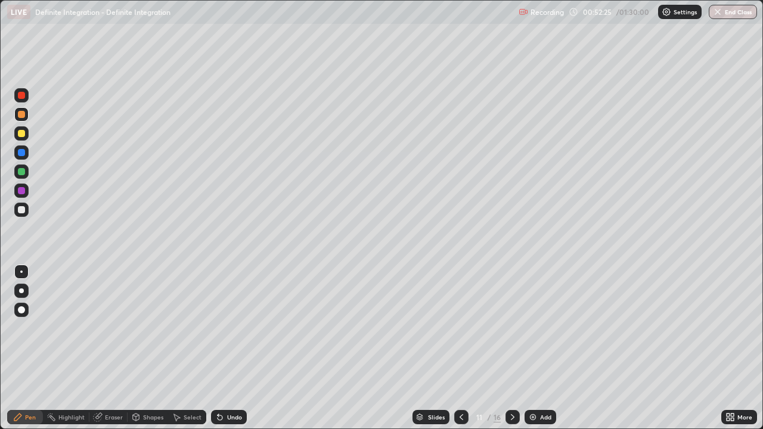
click at [27, 131] on div at bounding box center [21, 133] width 14 height 14
click at [23, 132] on div at bounding box center [21, 133] width 7 height 7
click at [234, 348] on div "Undo" at bounding box center [229, 417] width 36 height 14
click at [22, 136] on div at bounding box center [21, 133] width 7 height 7
click at [21, 115] on div at bounding box center [21, 114] width 7 height 7
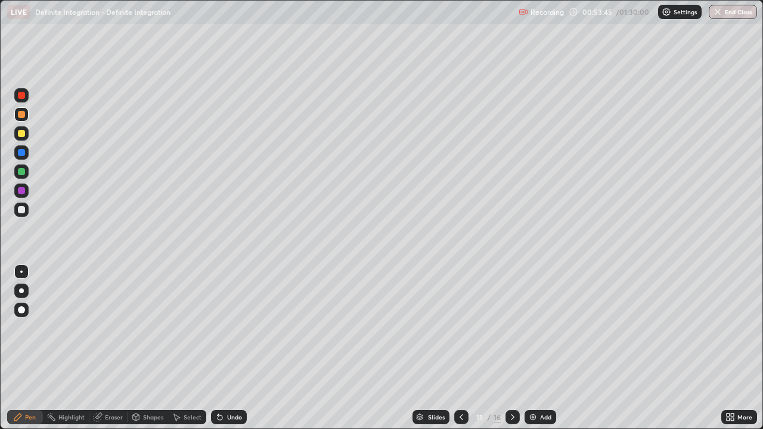
click at [23, 134] on div at bounding box center [21, 133] width 7 height 7
click at [21, 212] on div at bounding box center [21, 209] width 7 height 7
click at [23, 214] on div at bounding box center [21, 210] width 14 height 14
click at [458, 348] on icon at bounding box center [462, 417] width 10 height 10
click at [513, 348] on icon at bounding box center [513, 417] width 4 height 6
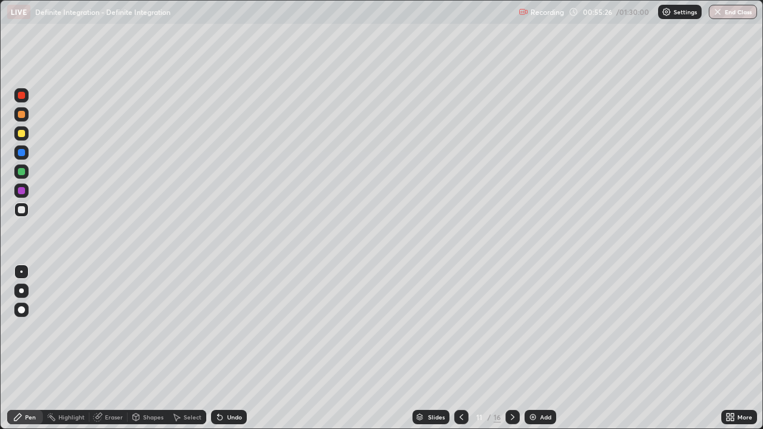
click at [513, 348] on icon at bounding box center [513, 417] width 10 height 10
click at [24, 210] on div at bounding box center [21, 209] width 7 height 7
click at [21, 207] on div at bounding box center [21, 209] width 7 height 7
click at [236, 348] on div "Undo" at bounding box center [229, 417] width 36 height 14
click at [229, 348] on div "Undo" at bounding box center [229, 417] width 36 height 14
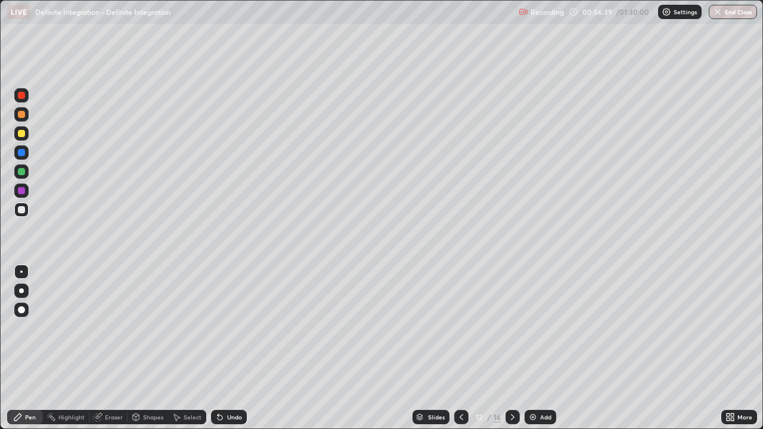
click at [234, 348] on div "Undo" at bounding box center [234, 417] width 15 height 6
click at [231, 348] on div "Undo" at bounding box center [229, 417] width 36 height 14
click at [21, 134] on div at bounding box center [21, 133] width 7 height 7
click at [190, 348] on div "Select" at bounding box center [193, 417] width 18 height 6
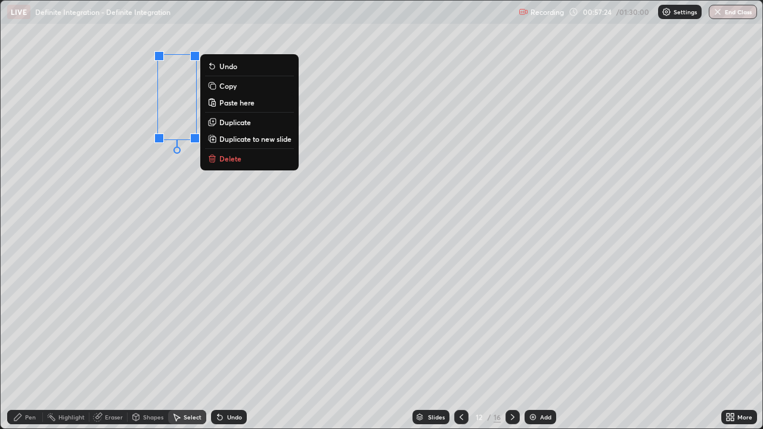
click at [30, 348] on div "Pen" at bounding box center [30, 417] width 11 height 6
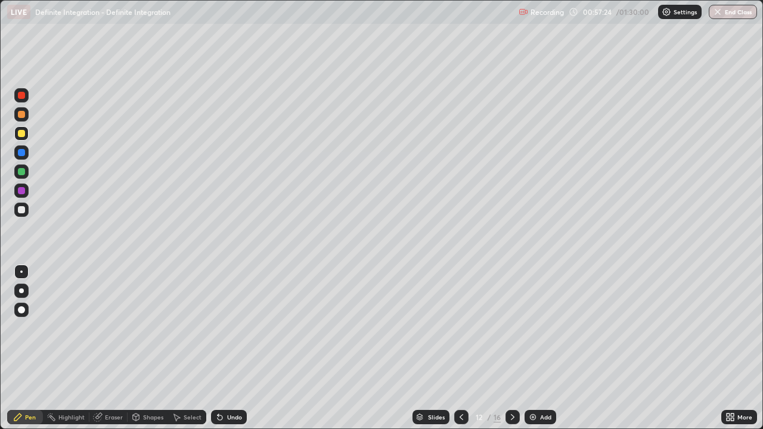
click at [23, 166] on div at bounding box center [21, 172] width 14 height 14
click at [144, 348] on div "Shapes" at bounding box center [148, 417] width 41 height 14
click at [23, 211] on div at bounding box center [21, 209] width 7 height 7
click at [22, 136] on div at bounding box center [21, 133] width 7 height 7
click at [232, 348] on div "Undo" at bounding box center [234, 417] width 15 height 6
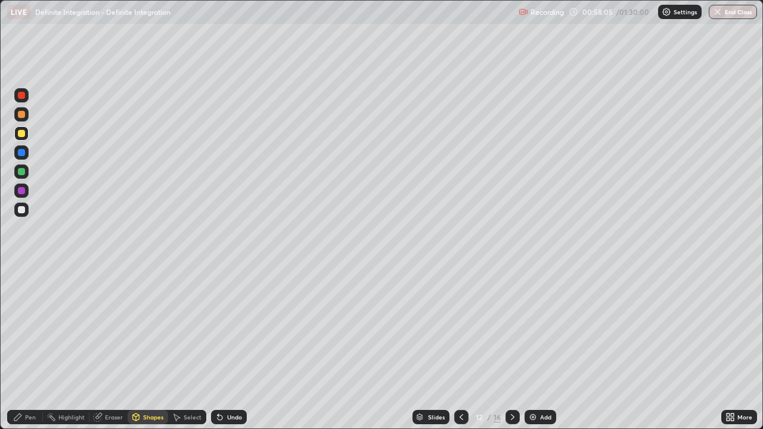
click at [234, 348] on div "Undo" at bounding box center [234, 417] width 15 height 6
click at [22, 348] on icon at bounding box center [18, 417] width 10 height 10
click at [22, 212] on div at bounding box center [21, 209] width 7 height 7
click at [20, 211] on div at bounding box center [21, 209] width 7 height 7
click at [510, 348] on icon at bounding box center [513, 417] width 10 height 10
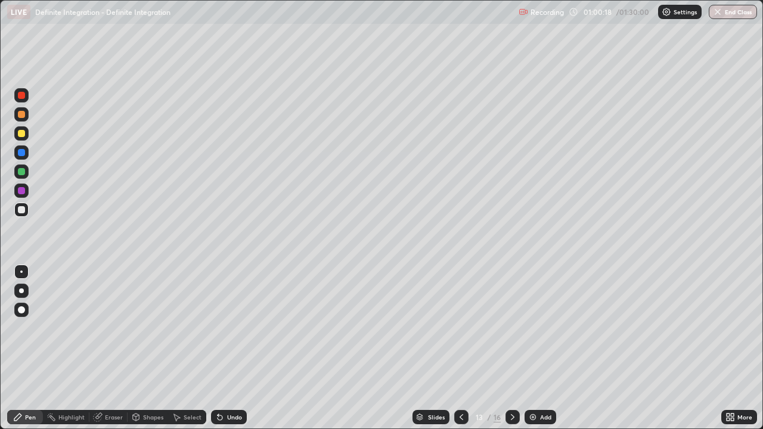
click at [21, 207] on div at bounding box center [21, 209] width 7 height 7
click at [237, 348] on div "Undo" at bounding box center [234, 417] width 15 height 6
click at [22, 212] on div at bounding box center [21, 209] width 7 height 7
click at [21, 135] on div at bounding box center [21, 133] width 7 height 7
click at [21, 209] on div at bounding box center [21, 209] width 7 height 7
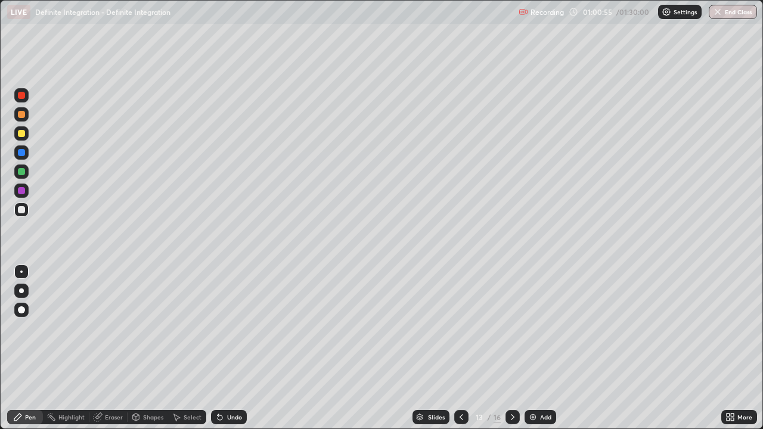
click at [234, 348] on div "Undo" at bounding box center [234, 417] width 15 height 6
click at [21, 210] on div at bounding box center [21, 209] width 7 height 7
click at [23, 135] on div at bounding box center [21, 133] width 7 height 7
click at [21, 114] on div at bounding box center [21, 114] width 7 height 7
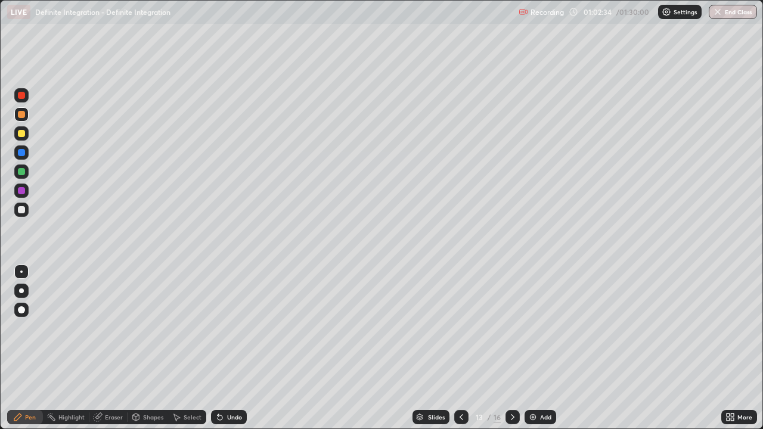
click at [21, 135] on div at bounding box center [21, 133] width 7 height 7
click at [20, 134] on div at bounding box center [21, 133] width 7 height 7
click at [25, 215] on div at bounding box center [21, 210] width 14 height 14
click at [20, 135] on div at bounding box center [21, 133] width 7 height 7
click at [21, 211] on div at bounding box center [21, 209] width 7 height 7
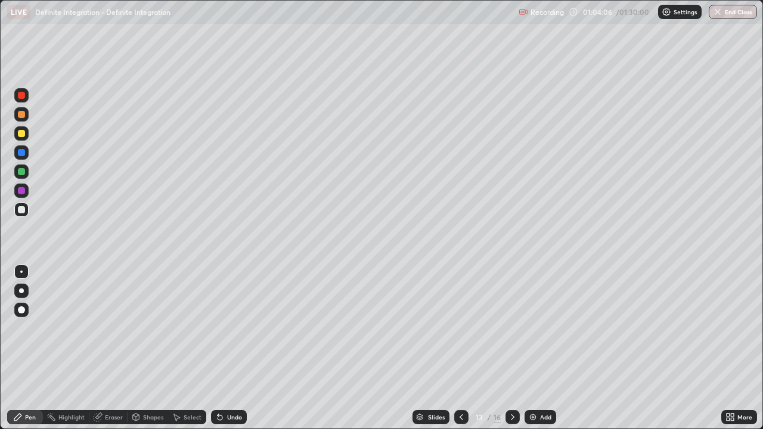
click at [227, 348] on div "Undo" at bounding box center [234, 417] width 15 height 6
click at [223, 348] on div "Undo" at bounding box center [229, 417] width 36 height 14
click at [21, 135] on div at bounding box center [21, 133] width 7 height 7
click at [24, 120] on div at bounding box center [21, 114] width 14 height 14
click at [188, 348] on div "Select" at bounding box center [187, 417] width 38 height 14
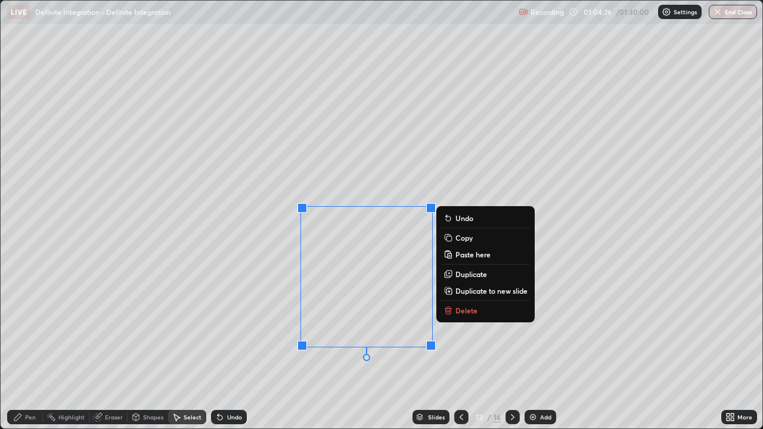
click at [471, 310] on p "Delete" at bounding box center [466, 311] width 22 height 10
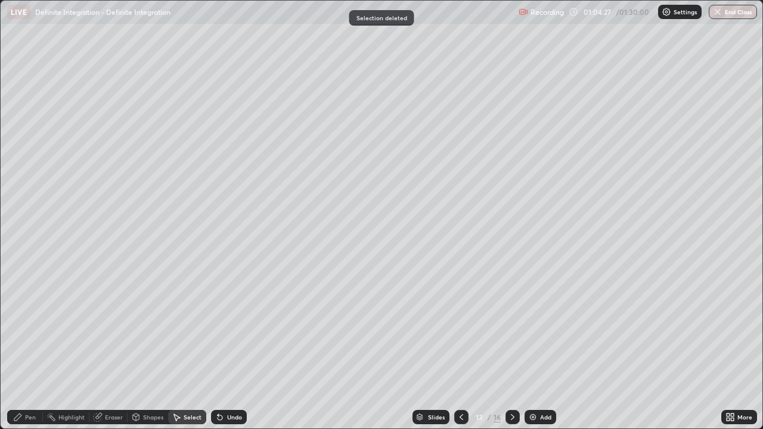
click at [29, 348] on div "Pen" at bounding box center [25, 417] width 36 height 14
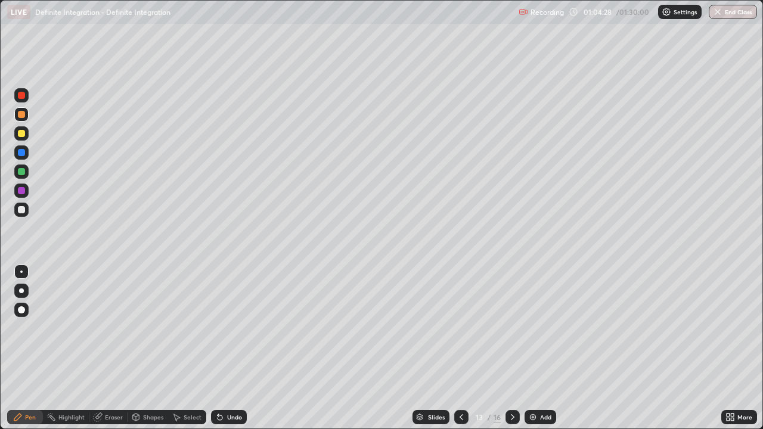
click at [23, 134] on div at bounding box center [21, 133] width 7 height 7
click at [18, 135] on div at bounding box center [21, 133] width 7 height 7
click at [21, 211] on div at bounding box center [21, 209] width 7 height 7
click at [513, 348] on icon at bounding box center [513, 417] width 10 height 10
click at [232, 348] on div "Undo" at bounding box center [229, 417] width 36 height 14
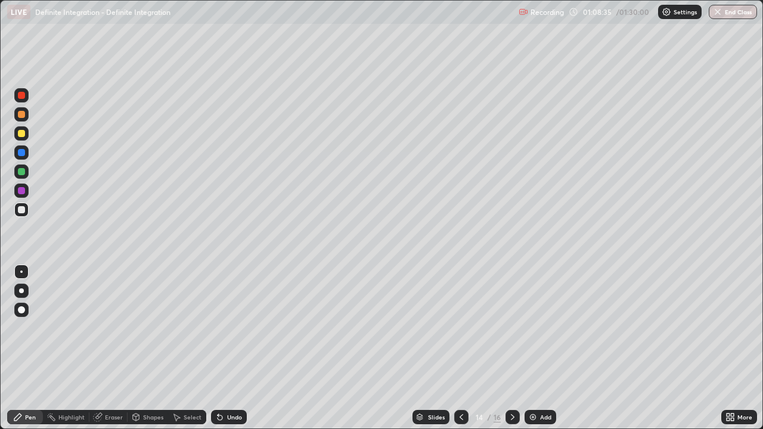
click at [235, 348] on div "Undo" at bounding box center [229, 417] width 36 height 14
click at [229, 348] on div "Undo" at bounding box center [234, 417] width 15 height 6
click at [101, 348] on icon at bounding box center [98, 416] width 7 height 6
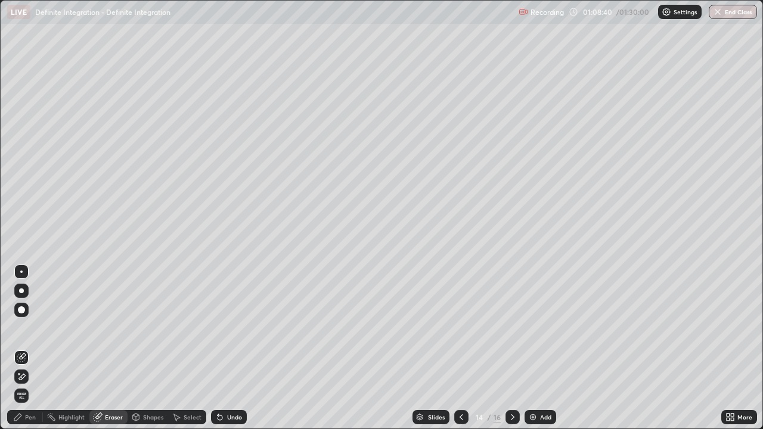
click at [33, 348] on div "Pen" at bounding box center [30, 417] width 11 height 6
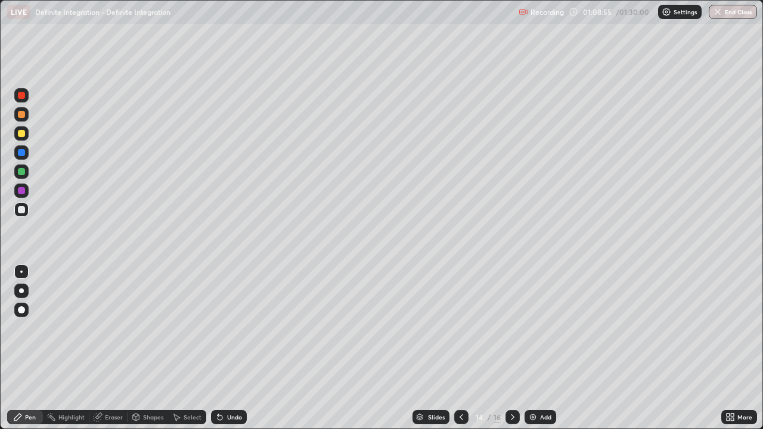
click at [190, 348] on div "Select" at bounding box center [187, 417] width 38 height 14
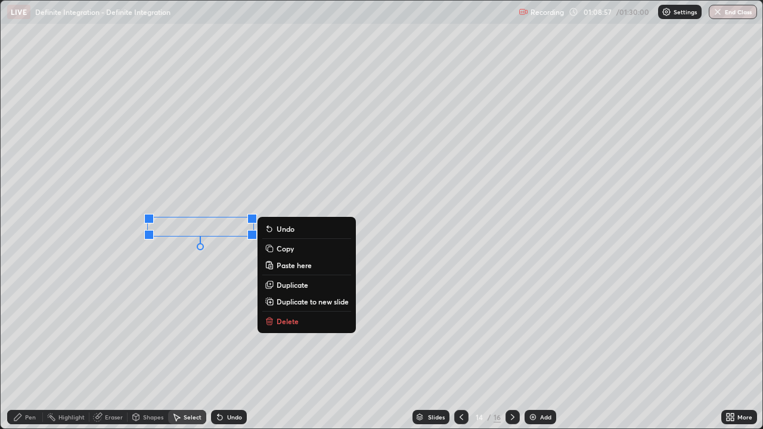
click at [299, 321] on button "Delete" at bounding box center [306, 321] width 89 height 14
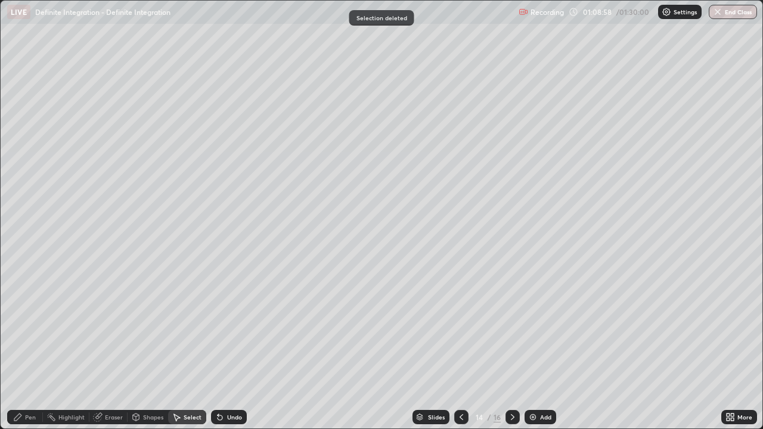
click at [34, 348] on div "Pen" at bounding box center [30, 417] width 11 height 6
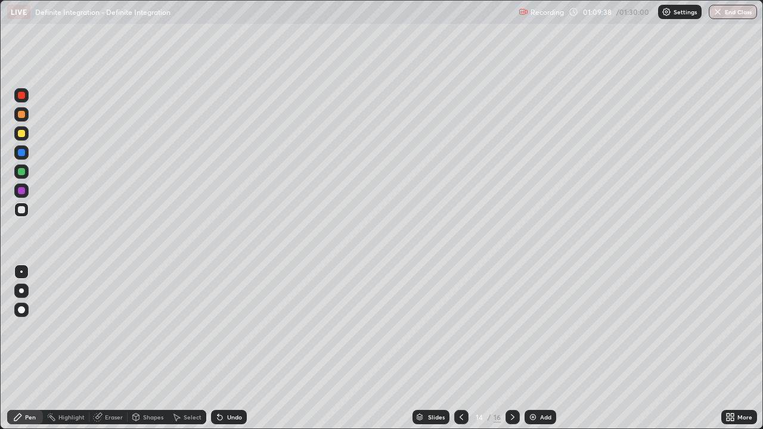
click at [188, 348] on div "Select" at bounding box center [187, 417] width 38 height 14
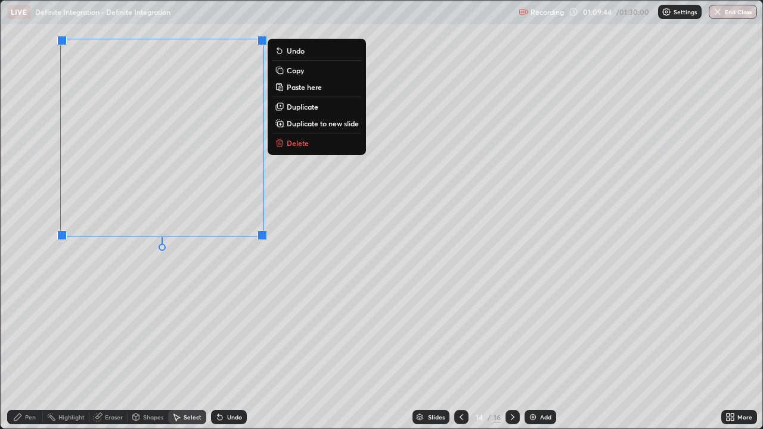
click at [162, 275] on div "0 ° Undo Copy Paste here Duplicate Duplicate to new slide Delete" at bounding box center [382, 215] width 762 height 428
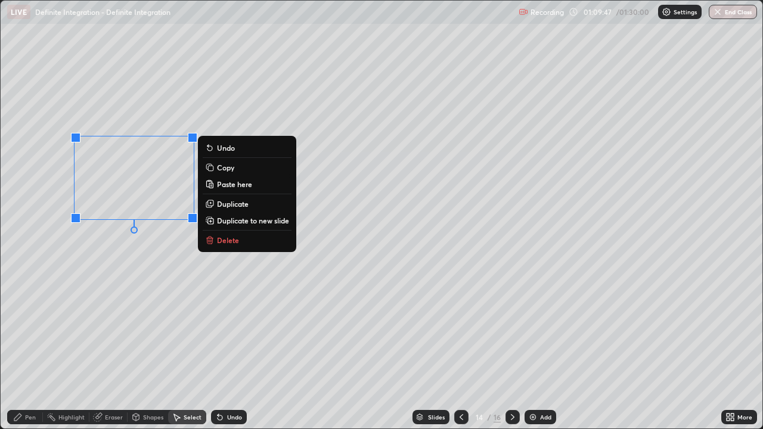
click at [30, 348] on div "Pen" at bounding box center [30, 417] width 11 height 6
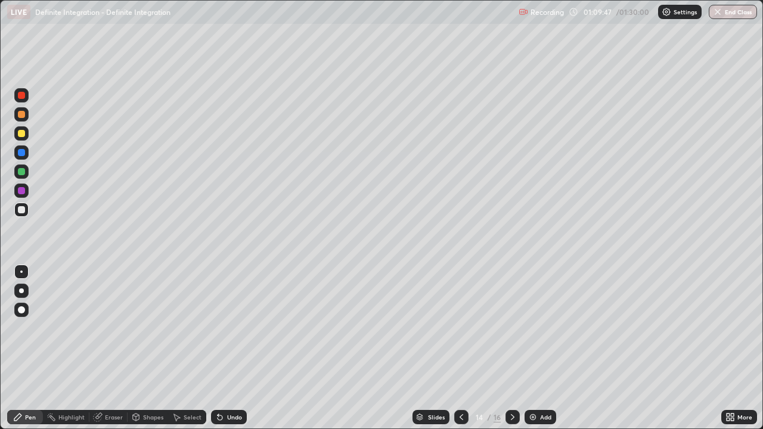
click at [23, 211] on div at bounding box center [21, 209] width 7 height 7
click at [106, 348] on div "Eraser" at bounding box center [108, 417] width 38 height 14
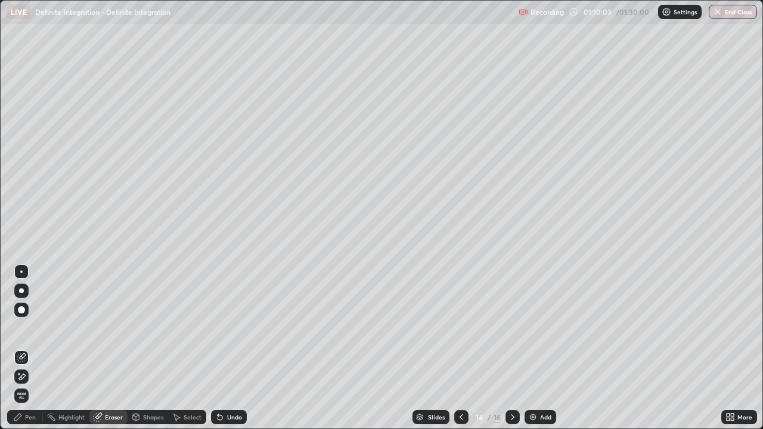
click at [32, 348] on div "Pen" at bounding box center [25, 417] width 36 height 14
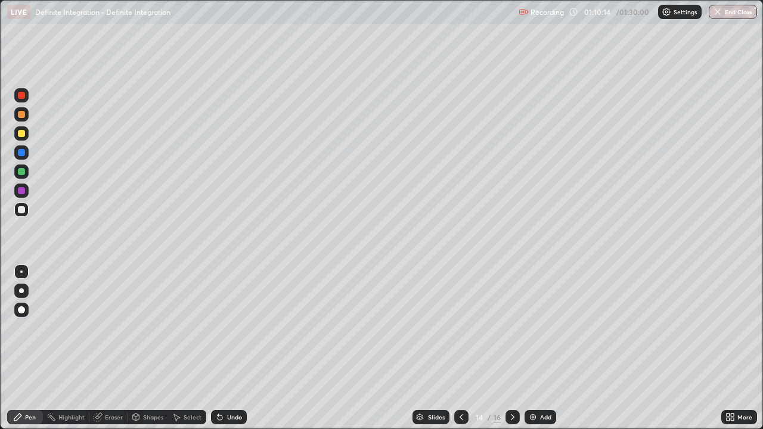
click at [193, 348] on div "Select" at bounding box center [193, 417] width 18 height 6
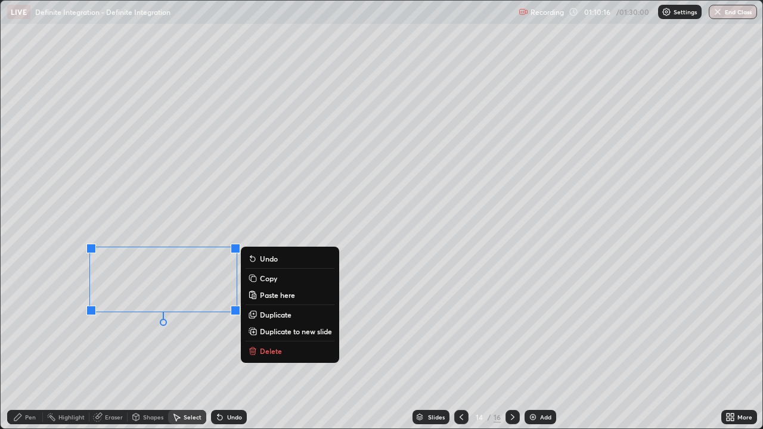
click at [271, 348] on p "Delete" at bounding box center [271, 351] width 22 height 10
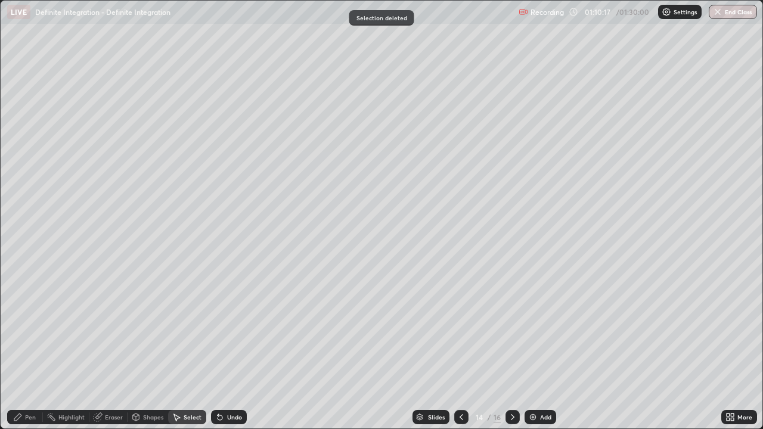
click at [22, 348] on icon at bounding box center [18, 417] width 10 height 10
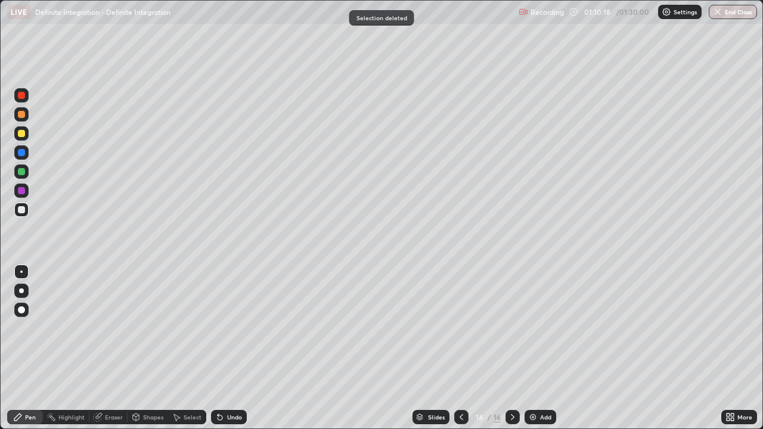
click at [22, 210] on div at bounding box center [21, 209] width 7 height 7
click at [237, 348] on div "Undo" at bounding box center [234, 417] width 15 height 6
click at [232, 348] on div "Undo" at bounding box center [234, 417] width 15 height 6
click at [233, 348] on div "Undo" at bounding box center [229, 417] width 36 height 14
click at [237, 348] on div "Undo" at bounding box center [229, 417] width 36 height 14
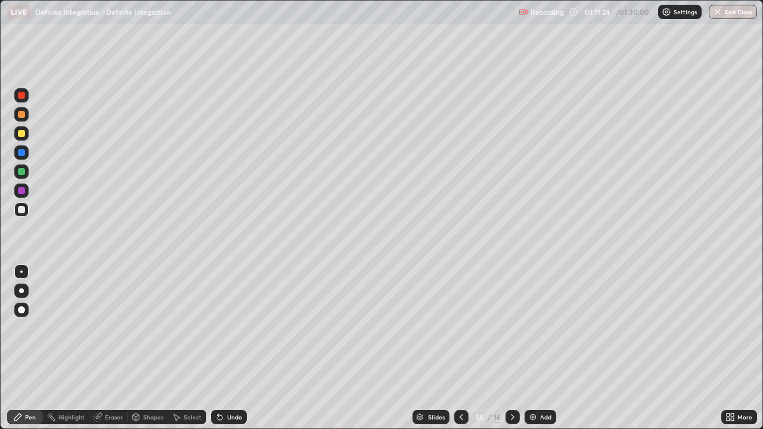
click at [241, 348] on div "Undo" at bounding box center [229, 417] width 36 height 14
click at [23, 132] on div at bounding box center [21, 133] width 7 height 7
click at [229, 348] on div "Undo" at bounding box center [229, 417] width 36 height 14
click at [18, 115] on div at bounding box center [21, 114] width 7 height 7
click at [17, 135] on div at bounding box center [21, 133] width 14 height 14
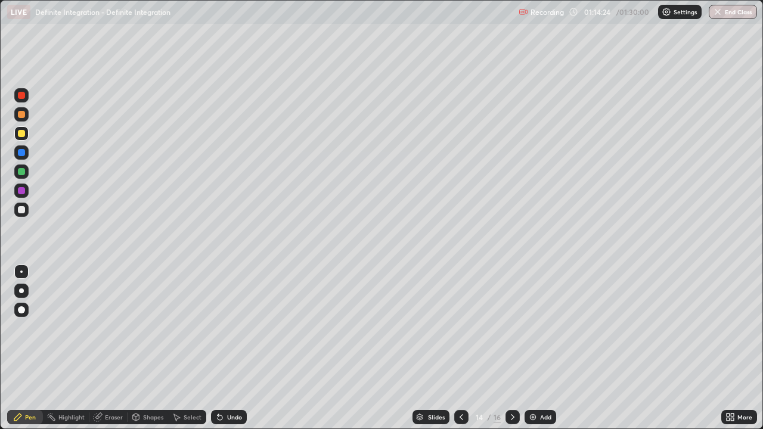
click at [21, 172] on div at bounding box center [21, 171] width 7 height 7
click at [232, 348] on div "Undo" at bounding box center [234, 417] width 15 height 6
click at [234, 348] on div "Undo" at bounding box center [234, 417] width 15 height 6
click at [235, 348] on div "Undo" at bounding box center [229, 417] width 36 height 14
click at [234, 348] on div "Undo" at bounding box center [234, 417] width 15 height 6
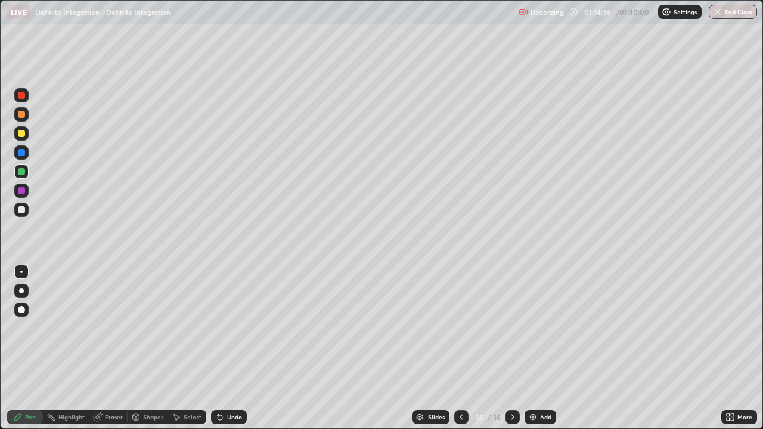
click at [232, 348] on div "Undo" at bounding box center [234, 417] width 15 height 6
click at [23, 135] on div at bounding box center [21, 133] width 7 height 7
click at [23, 115] on div at bounding box center [21, 114] width 7 height 7
click at [28, 136] on div at bounding box center [21, 133] width 14 height 14
click at [21, 134] on div at bounding box center [21, 133] width 7 height 7
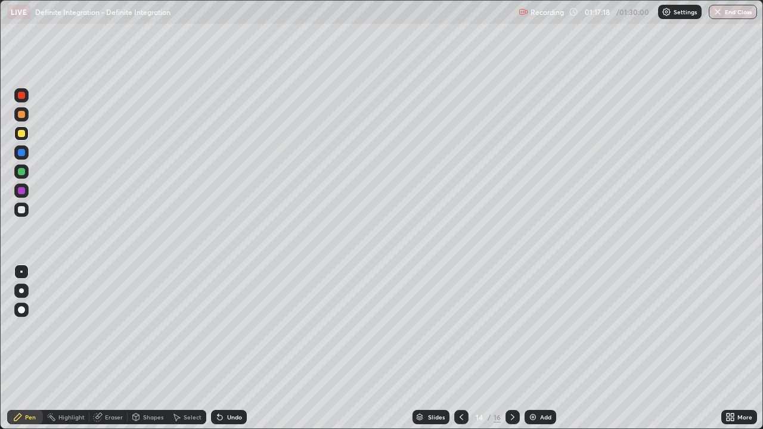
click at [21, 170] on div at bounding box center [21, 171] width 7 height 7
click at [23, 134] on div at bounding box center [21, 133] width 7 height 7
click at [22, 114] on div at bounding box center [21, 114] width 7 height 7
click at [23, 139] on div at bounding box center [21, 133] width 14 height 14
click at [21, 210] on div at bounding box center [21, 209] width 7 height 7
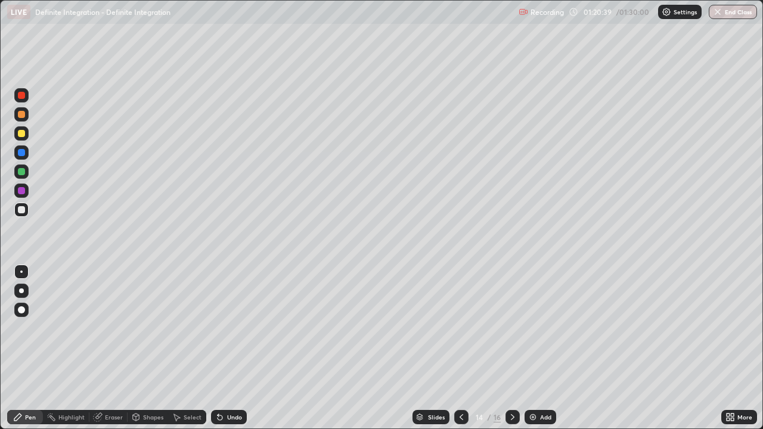
click at [511, 348] on icon at bounding box center [513, 417] width 10 height 10
click at [23, 214] on div at bounding box center [21, 210] width 14 height 14
click at [23, 210] on div at bounding box center [21, 209] width 7 height 7
click at [21, 210] on div at bounding box center [21, 209] width 7 height 7
click at [226, 348] on div "Undo" at bounding box center [229, 417] width 36 height 14
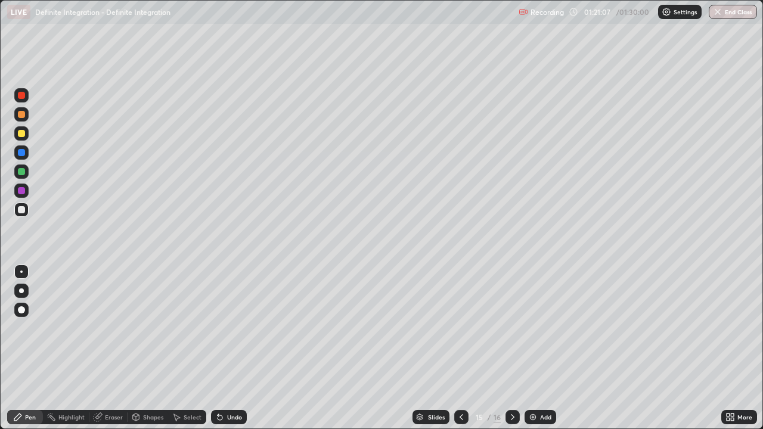
click at [222, 348] on div "Undo" at bounding box center [229, 417] width 36 height 14
click at [111, 348] on div "Eraser" at bounding box center [114, 417] width 18 height 6
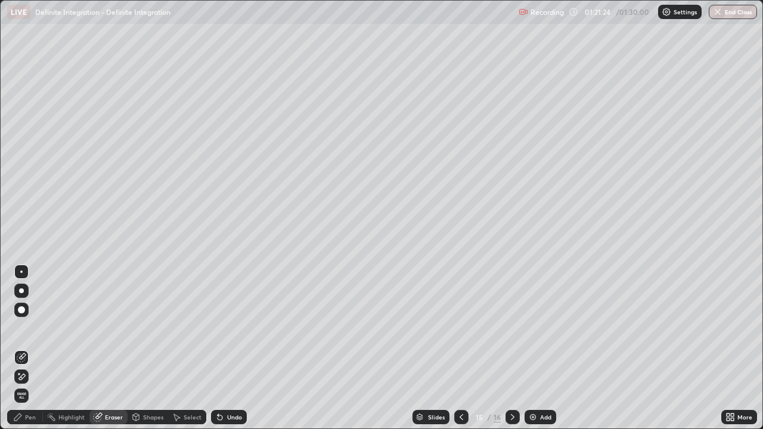
click at [27, 348] on div "Pen" at bounding box center [30, 417] width 11 height 6
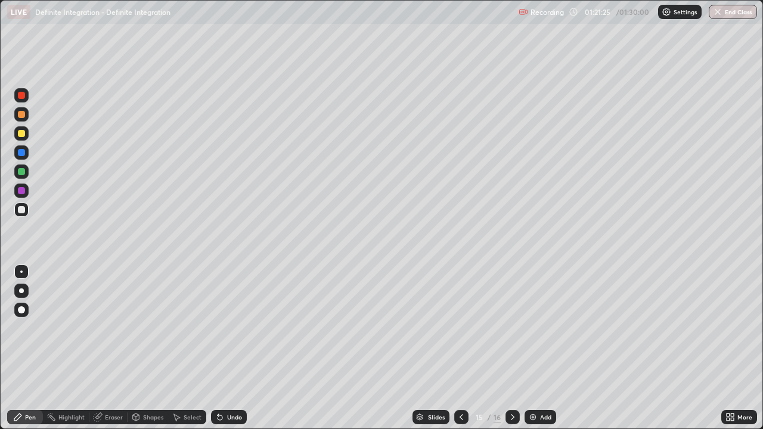
click at [20, 209] on div at bounding box center [21, 209] width 7 height 7
click at [21, 210] on div at bounding box center [21, 209] width 7 height 7
click at [23, 211] on div at bounding box center [21, 209] width 7 height 7
click at [27, 136] on div at bounding box center [21, 133] width 14 height 14
click at [17, 215] on div at bounding box center [21, 210] width 14 height 14
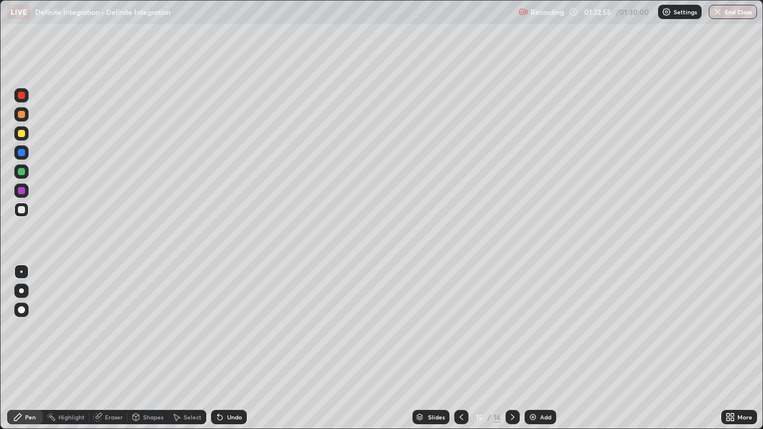
click at [21, 135] on div at bounding box center [21, 133] width 7 height 7
click at [237, 348] on div "Undo" at bounding box center [234, 417] width 15 height 6
click at [232, 348] on div "Undo" at bounding box center [226, 417] width 41 height 24
click at [20, 172] on div at bounding box center [21, 171] width 7 height 7
click at [18, 209] on div at bounding box center [21, 209] width 7 height 7
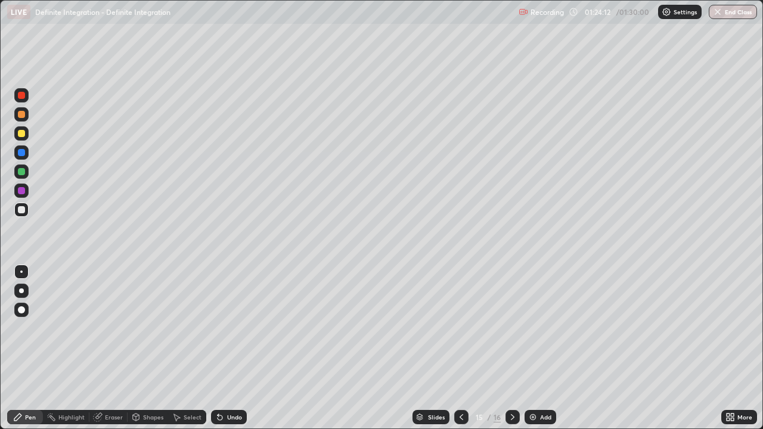
click at [513, 348] on icon at bounding box center [513, 417] width 4 height 6
click at [24, 209] on div at bounding box center [21, 209] width 7 height 7
click at [240, 348] on div "Undo" at bounding box center [234, 417] width 15 height 6
click at [236, 348] on div "Undo" at bounding box center [229, 417] width 36 height 14
click at [234, 348] on div "Undo" at bounding box center [234, 417] width 15 height 6
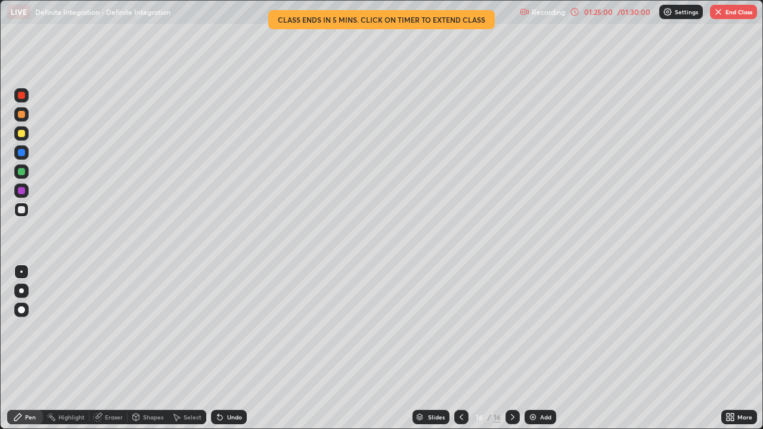
click at [21, 209] on div at bounding box center [21, 209] width 7 height 7
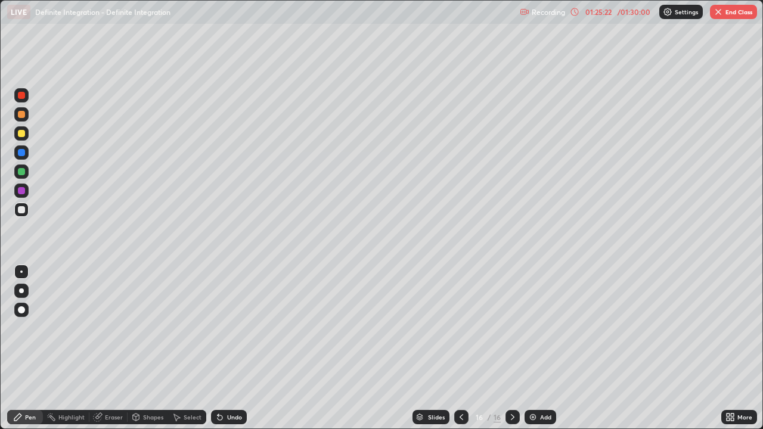
click at [21, 209] on div at bounding box center [21, 209] width 7 height 7
click at [21, 172] on div at bounding box center [21, 171] width 7 height 7
click at [460, 348] on icon at bounding box center [462, 417] width 10 height 10
click at [20, 135] on div at bounding box center [21, 133] width 7 height 7
click at [513, 348] on icon at bounding box center [513, 417] width 10 height 10
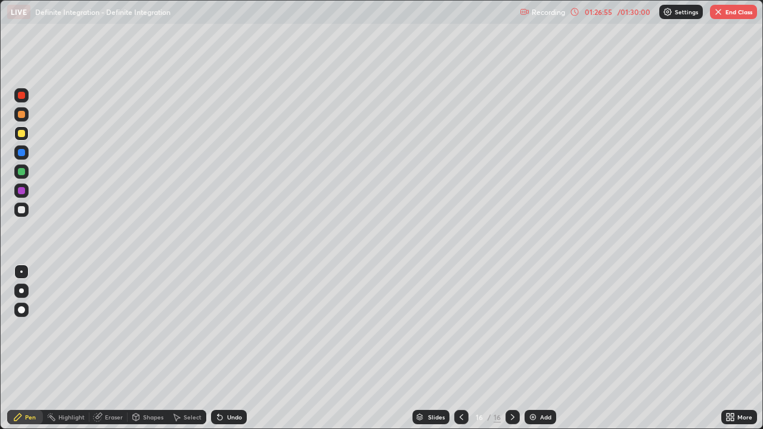
click at [21, 174] on div at bounding box center [21, 171] width 7 height 7
click at [22, 134] on div at bounding box center [21, 133] width 7 height 7
click at [22, 119] on div at bounding box center [21, 114] width 14 height 14
click at [20, 135] on div at bounding box center [21, 133] width 7 height 7
click at [21, 172] on div at bounding box center [21, 171] width 7 height 7
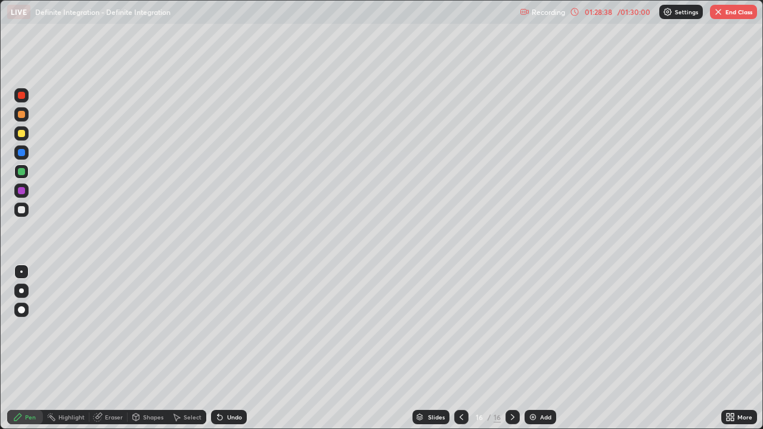
click at [21, 151] on div at bounding box center [21, 152] width 7 height 7
click at [23, 211] on div at bounding box center [21, 209] width 7 height 7
click at [734, 16] on button "End Class" at bounding box center [733, 12] width 47 height 14
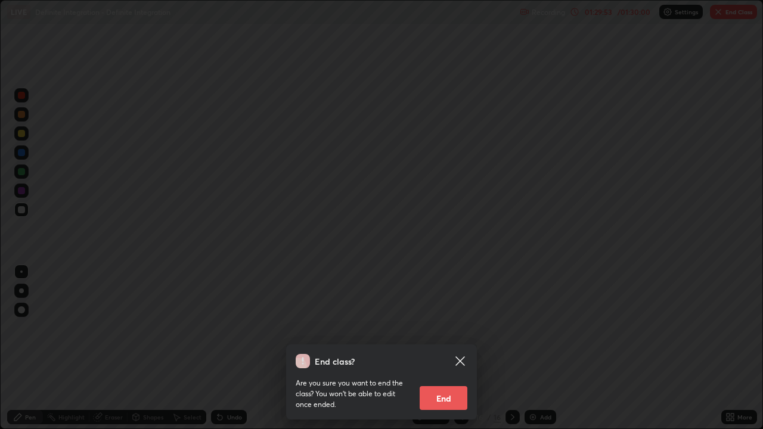
click at [448, 348] on button "End" at bounding box center [444, 398] width 48 height 24
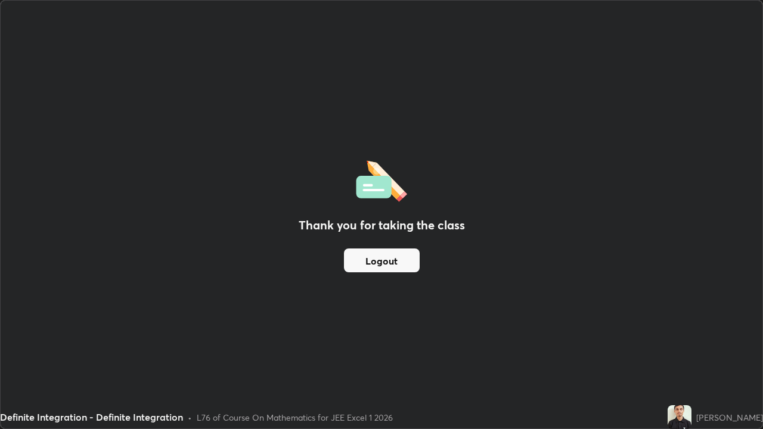
click at [412, 259] on button "Logout" at bounding box center [382, 261] width 76 height 24
